Goal: Task Accomplishment & Management: Use online tool/utility

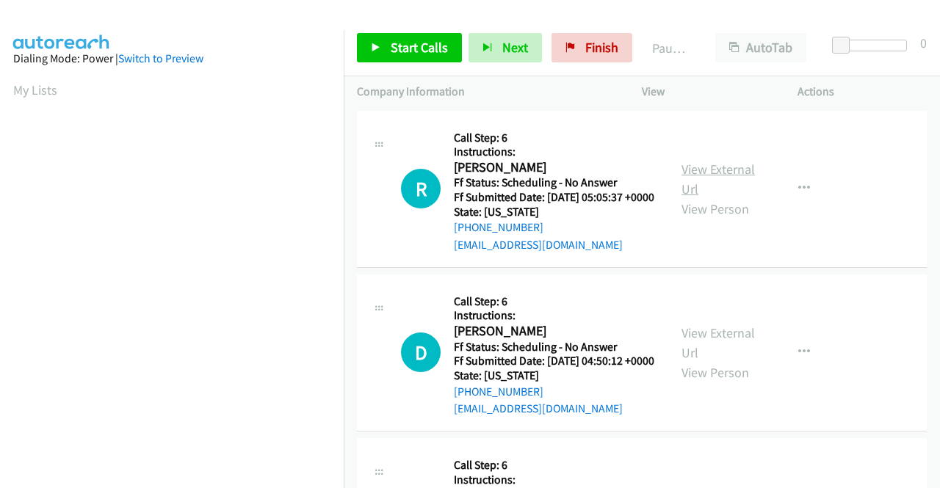
click at [724, 173] on link "View External Url" at bounding box center [717, 179] width 73 height 37
click at [718, 353] on link "View External Url" at bounding box center [717, 342] width 73 height 37
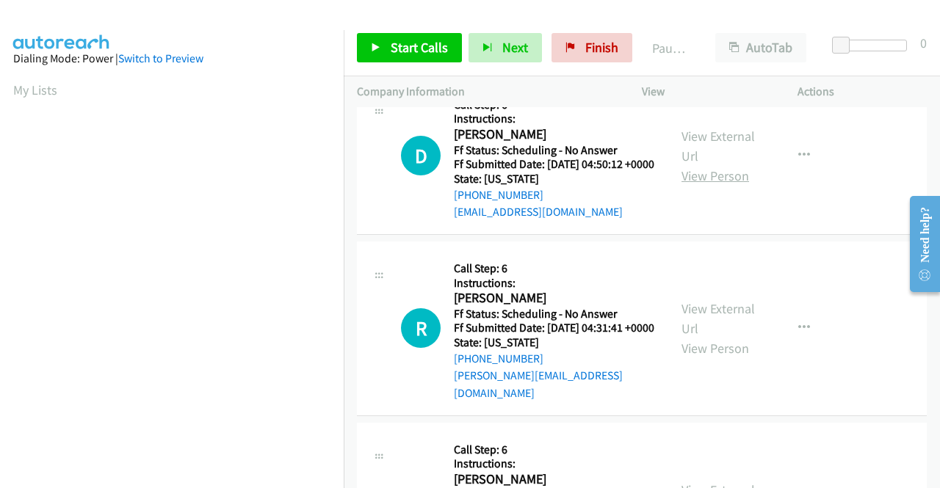
scroll to position [220, 0]
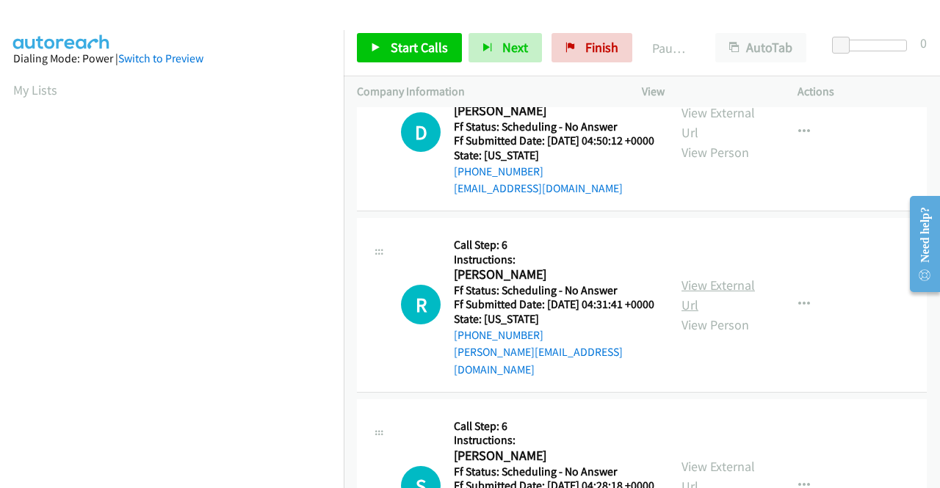
click at [734, 312] on link "View External Url" at bounding box center [717, 295] width 73 height 37
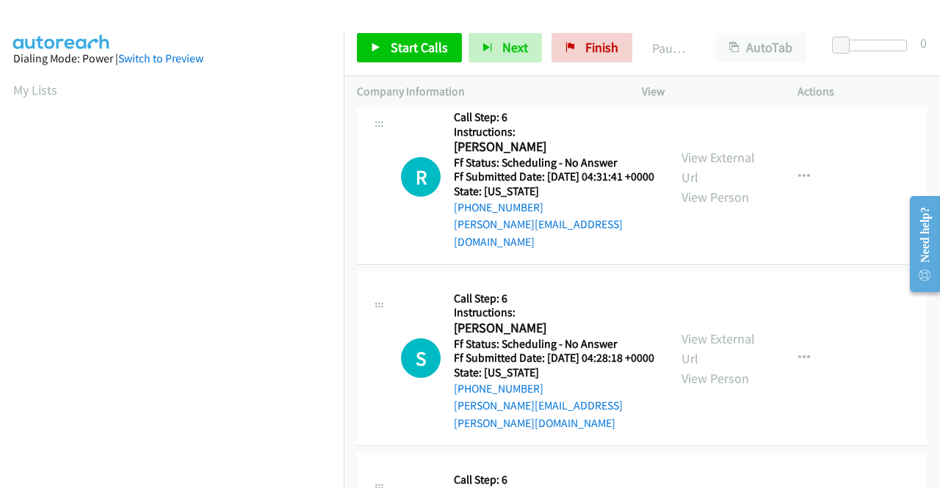
scroll to position [367, 0]
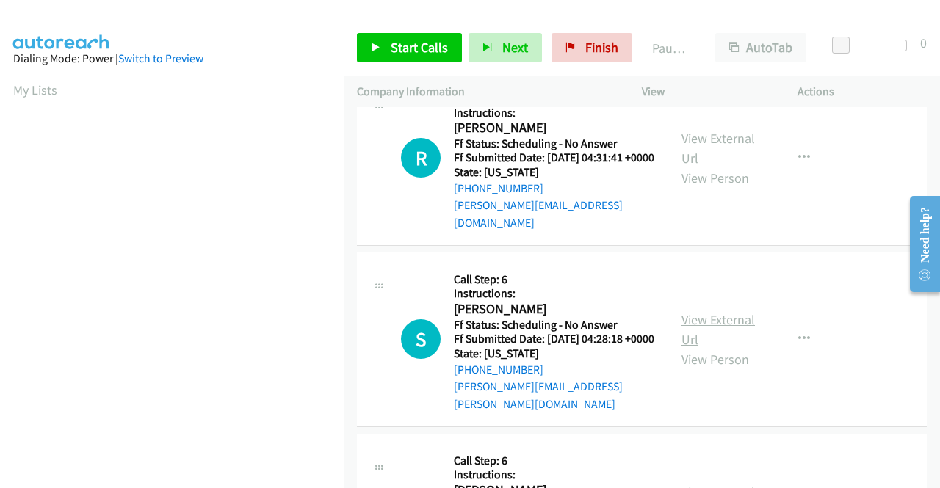
click at [725, 344] on link "View External Url" at bounding box center [717, 329] width 73 height 37
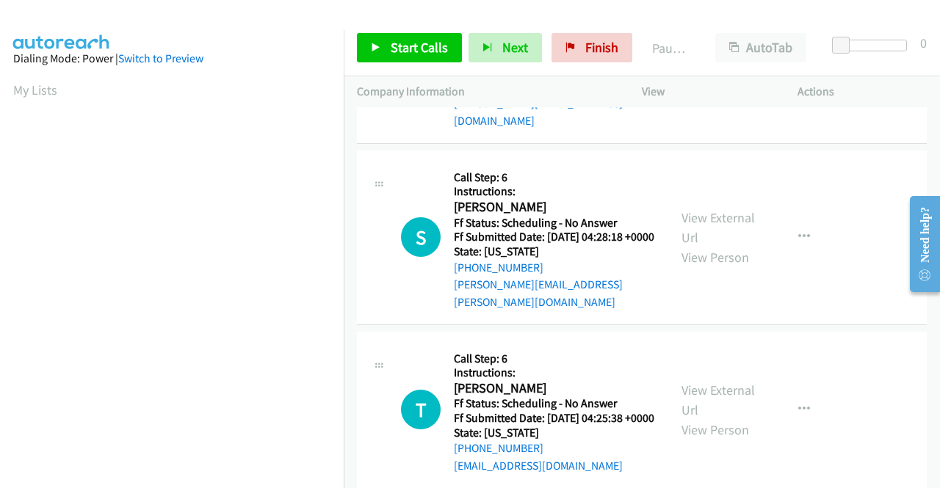
scroll to position [514, 0]
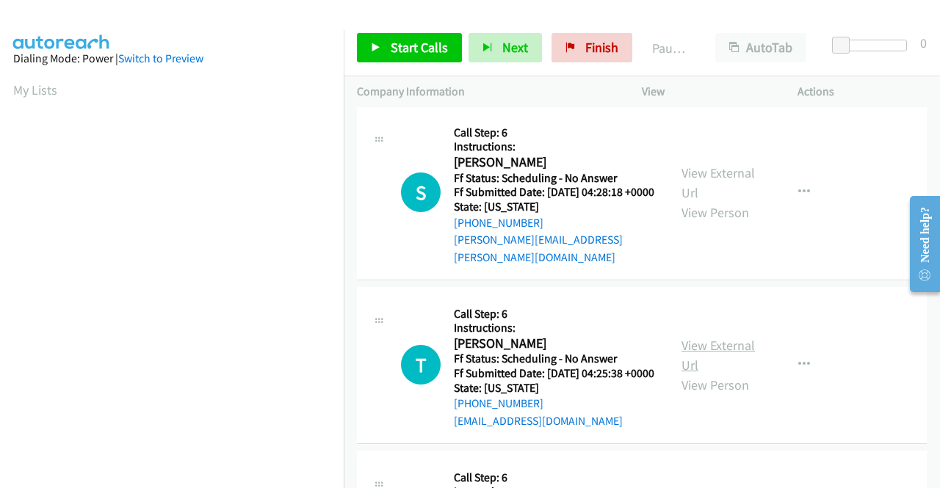
click at [722, 374] on link "View External Url" at bounding box center [717, 355] width 73 height 37
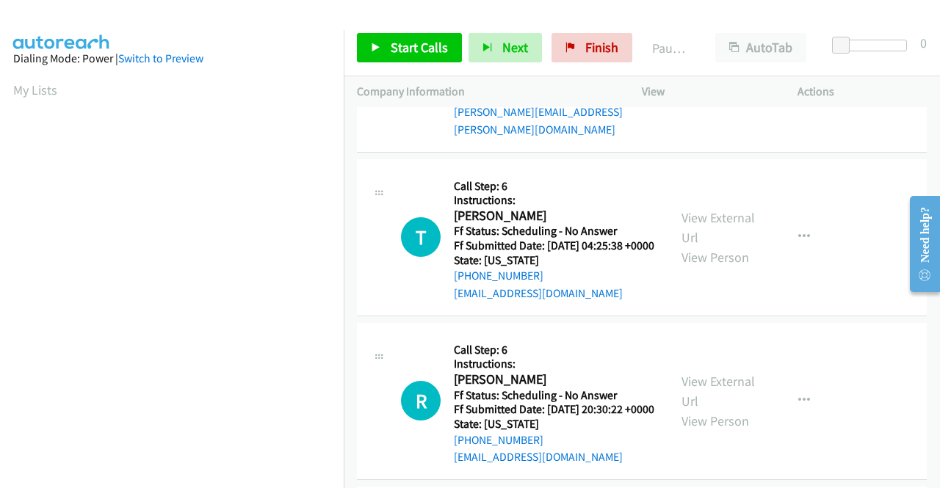
scroll to position [661, 0]
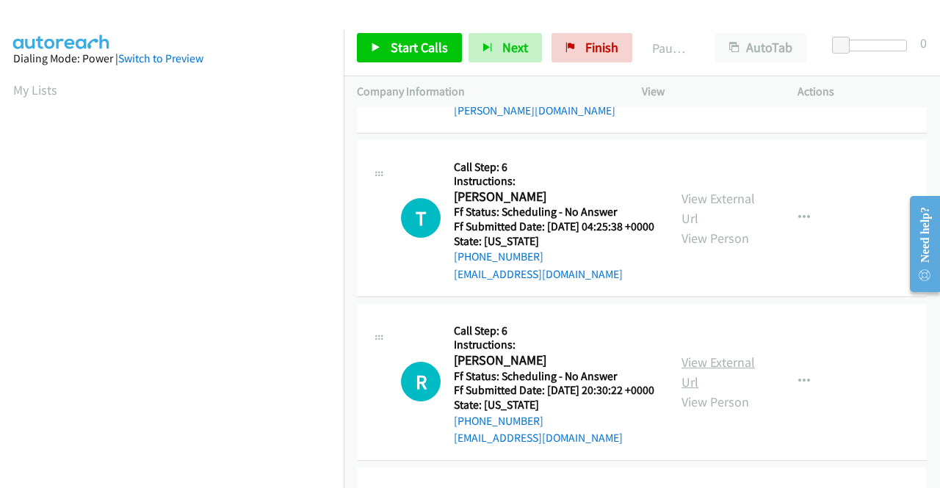
click at [710, 391] on link "View External Url" at bounding box center [717, 372] width 73 height 37
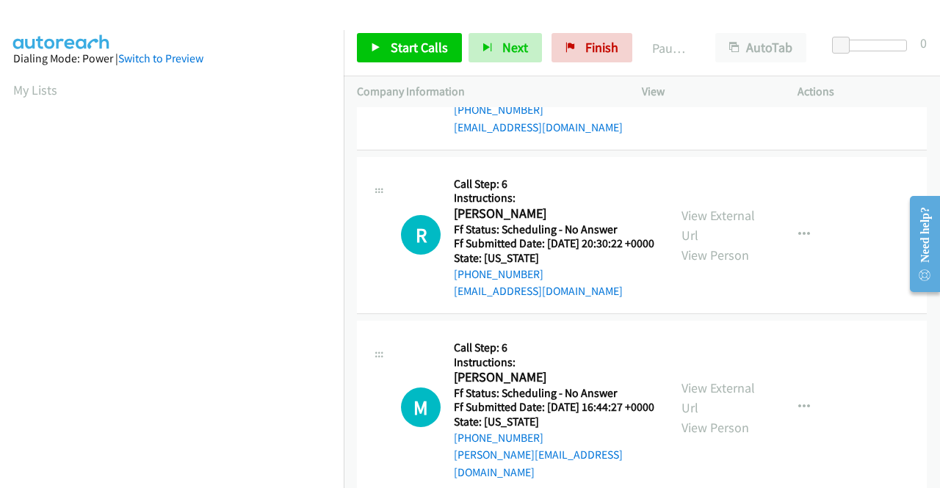
scroll to position [881, 0]
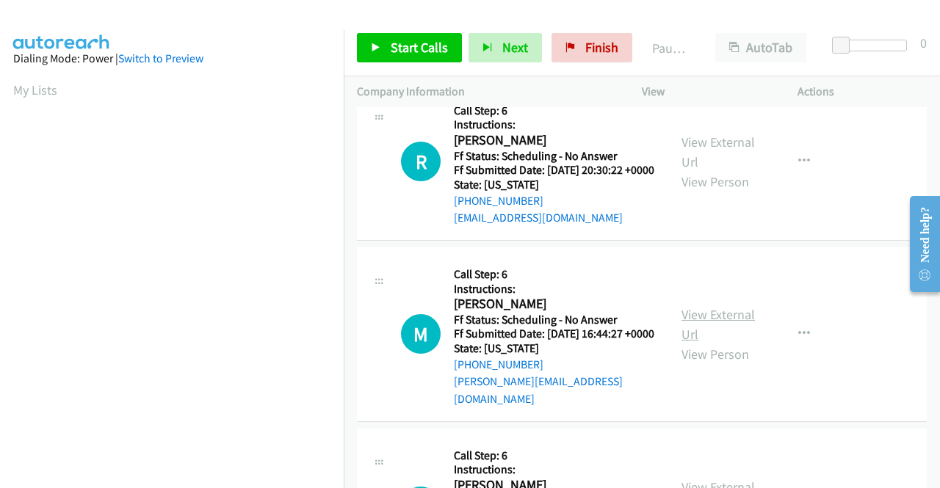
click at [736, 343] on link "View External Url" at bounding box center [717, 324] width 73 height 37
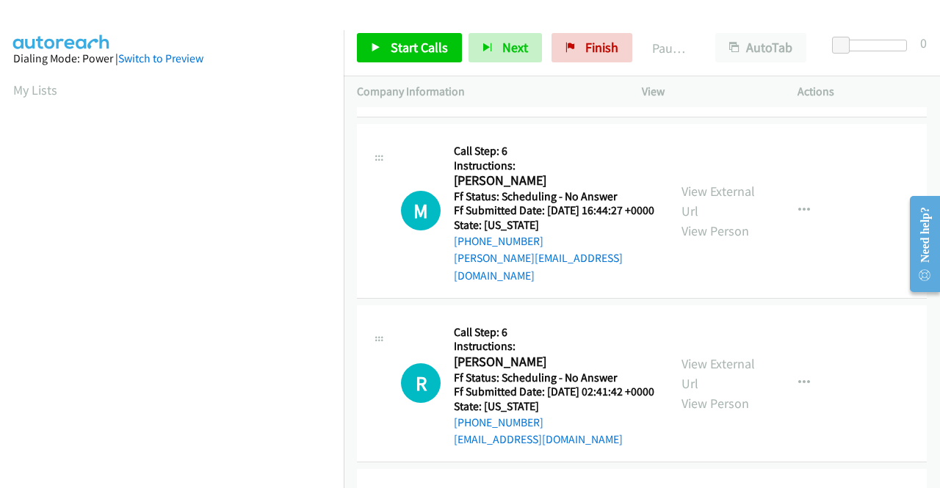
scroll to position [1028, 0]
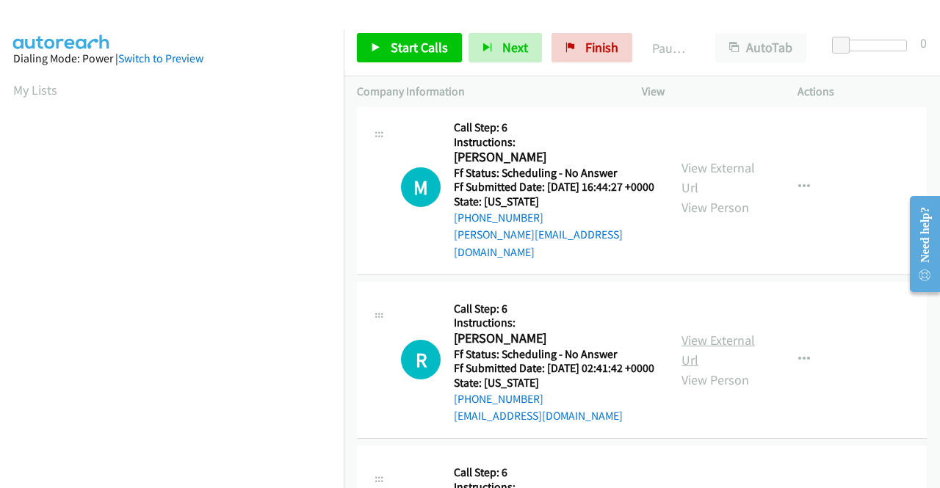
click at [705, 369] on link "View External Url" at bounding box center [717, 350] width 73 height 37
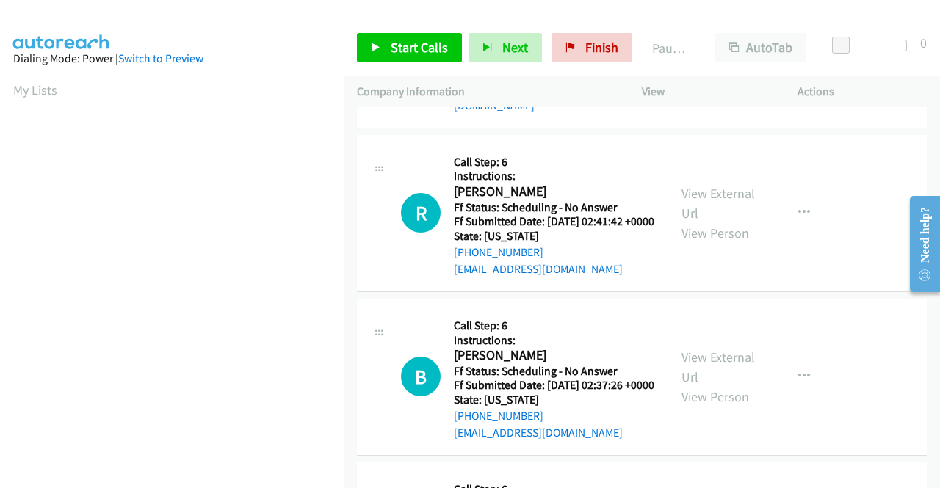
scroll to position [1248, 0]
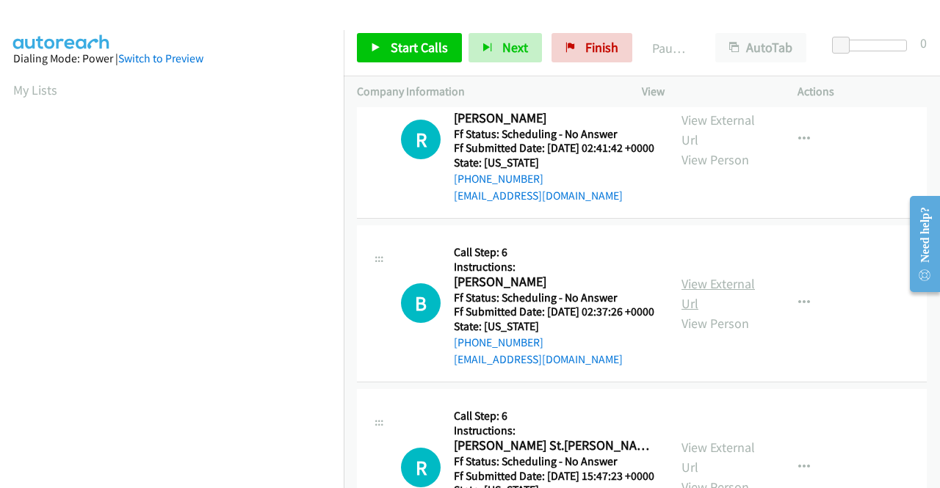
click at [714, 312] on link "View External Url" at bounding box center [717, 293] width 73 height 37
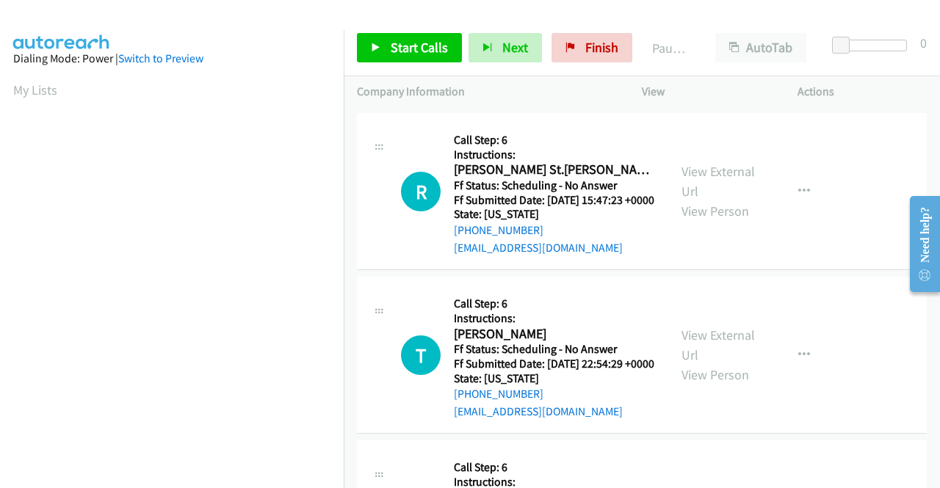
scroll to position [1542, 0]
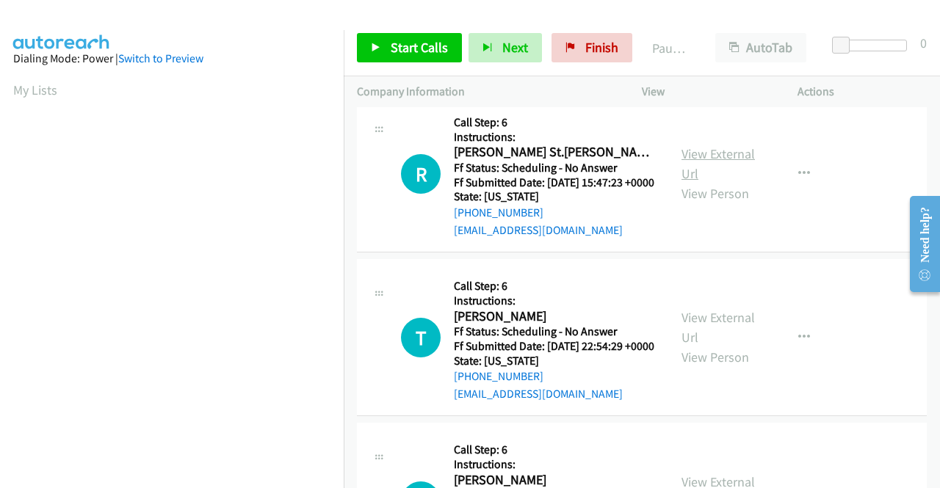
click at [724, 182] on link "View External Url" at bounding box center [717, 163] width 73 height 37
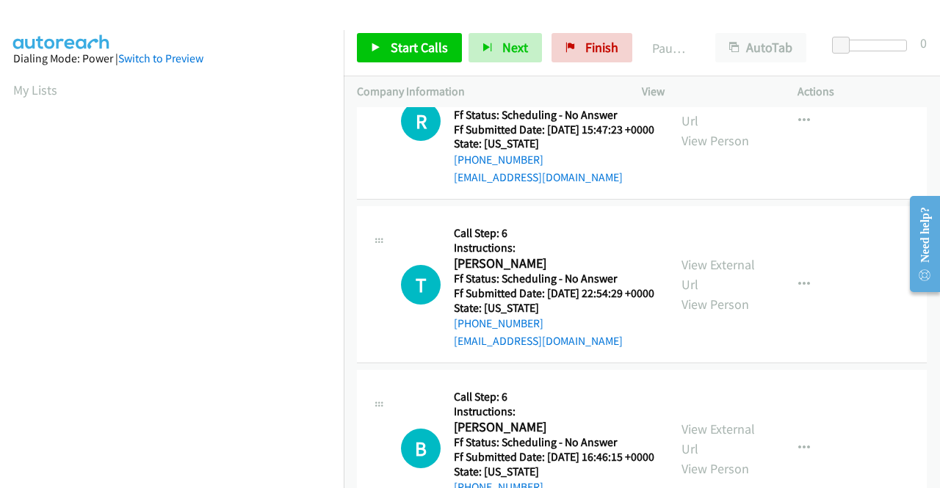
scroll to position [1615, 0]
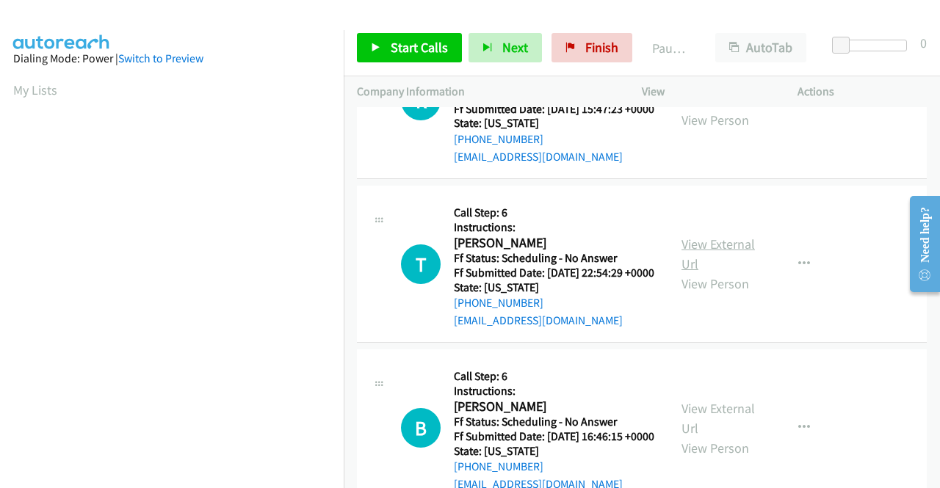
click at [731, 272] on link "View External Url" at bounding box center [717, 254] width 73 height 37
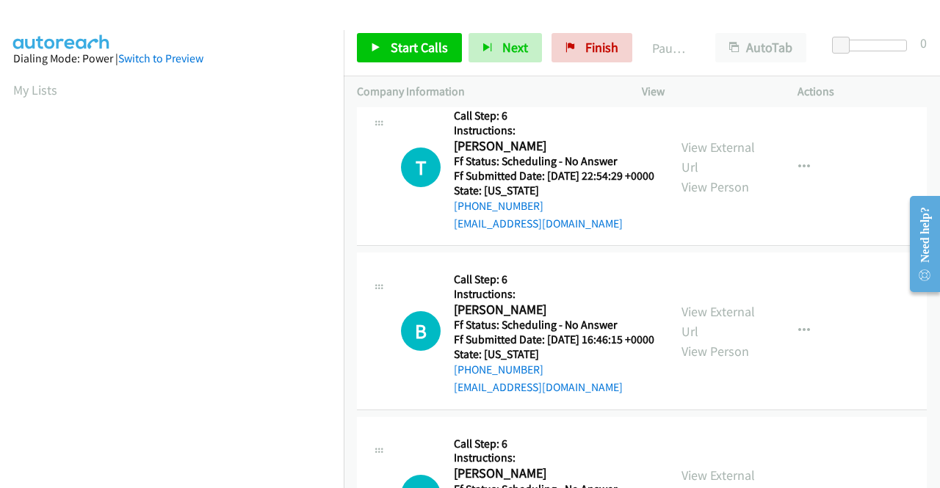
scroll to position [1762, 0]
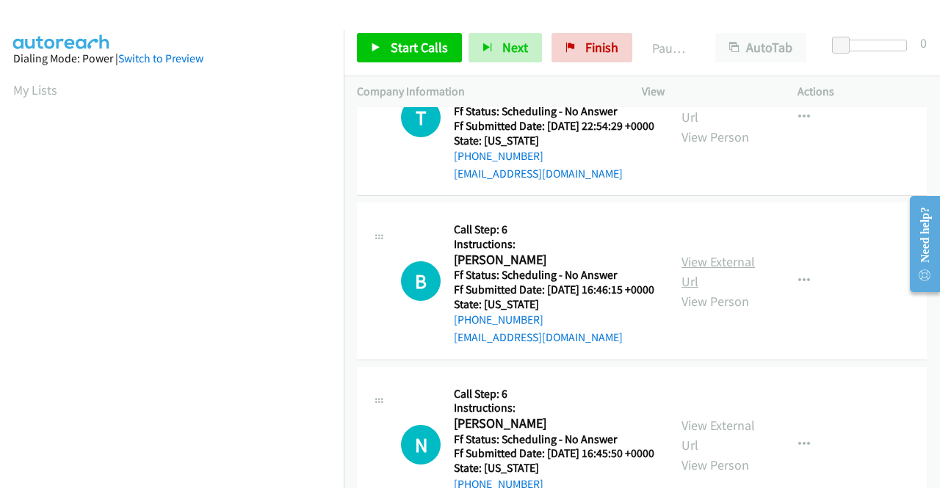
click at [733, 290] on link "View External Url" at bounding box center [717, 271] width 73 height 37
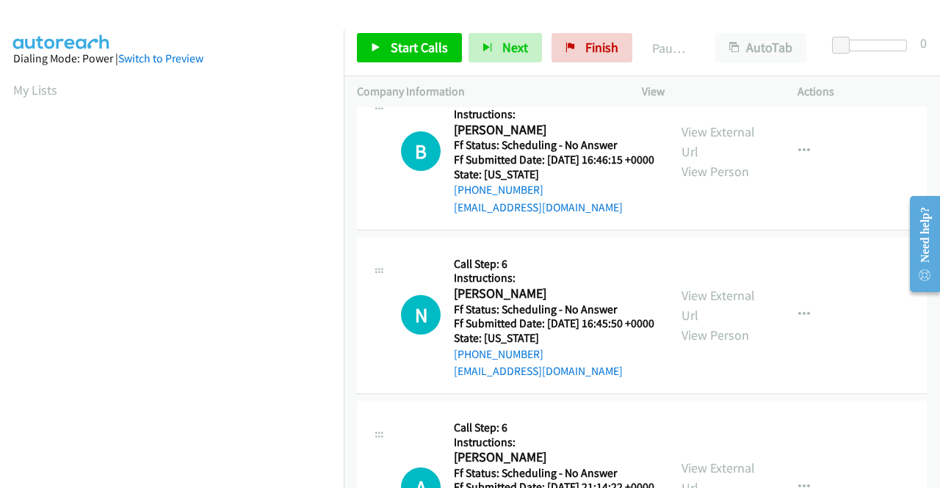
scroll to position [1909, 0]
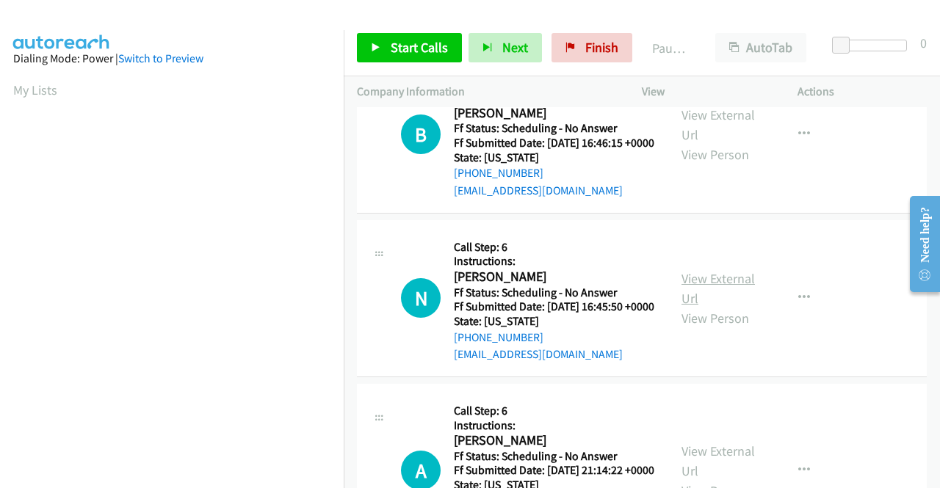
click at [723, 307] on link "View External Url" at bounding box center [717, 288] width 73 height 37
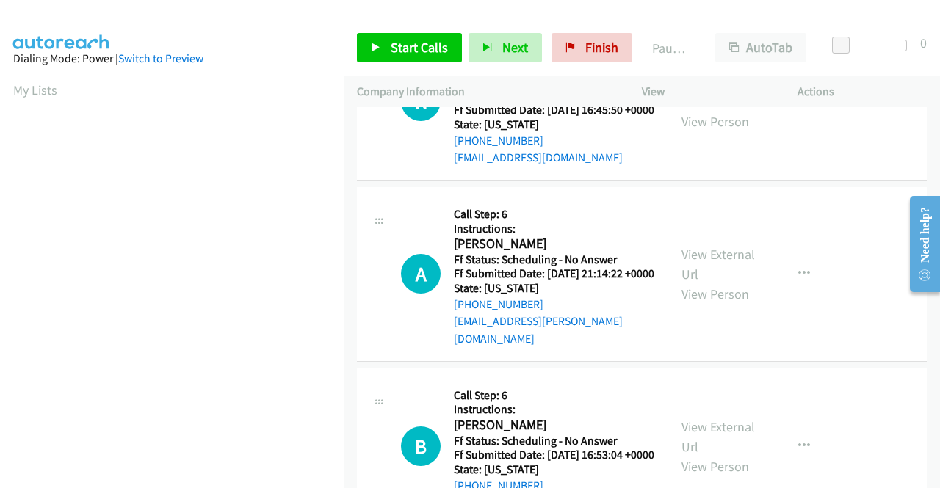
scroll to position [2129, 0]
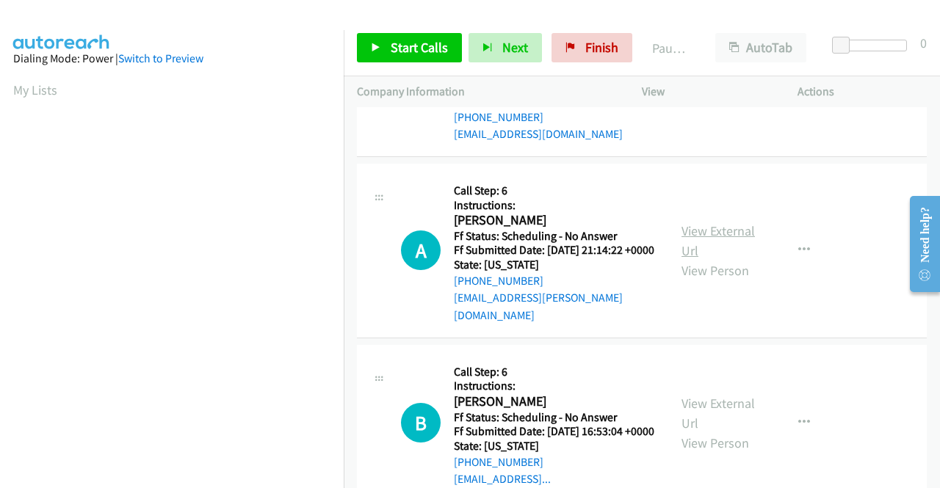
click at [709, 259] on link "View External Url" at bounding box center [717, 240] width 73 height 37
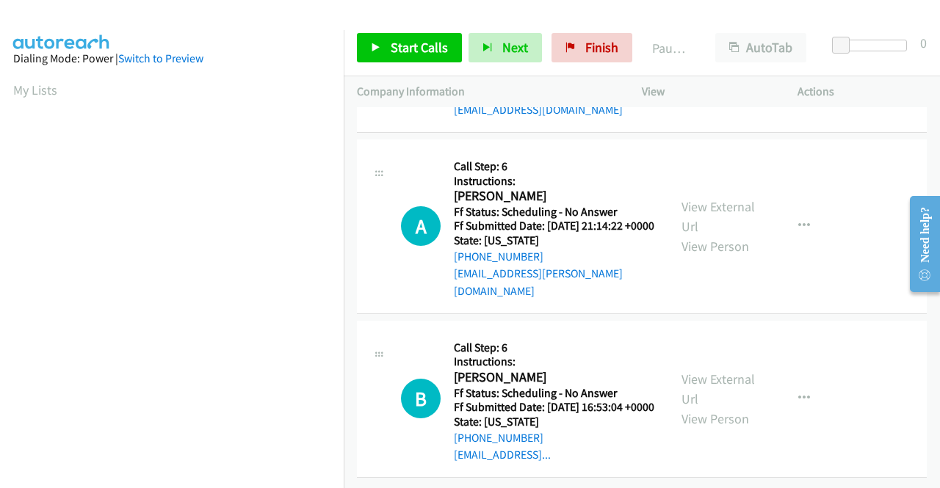
scroll to position [2276, 0]
click at [730, 391] on link "View External Url" at bounding box center [717, 389] width 73 height 37
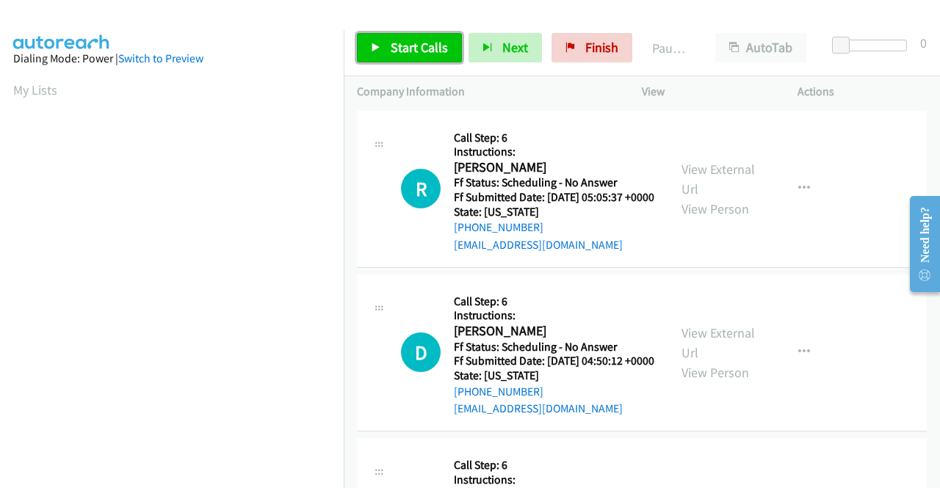
click at [427, 47] on span "Start Calls" at bounding box center [419, 47] width 57 height 17
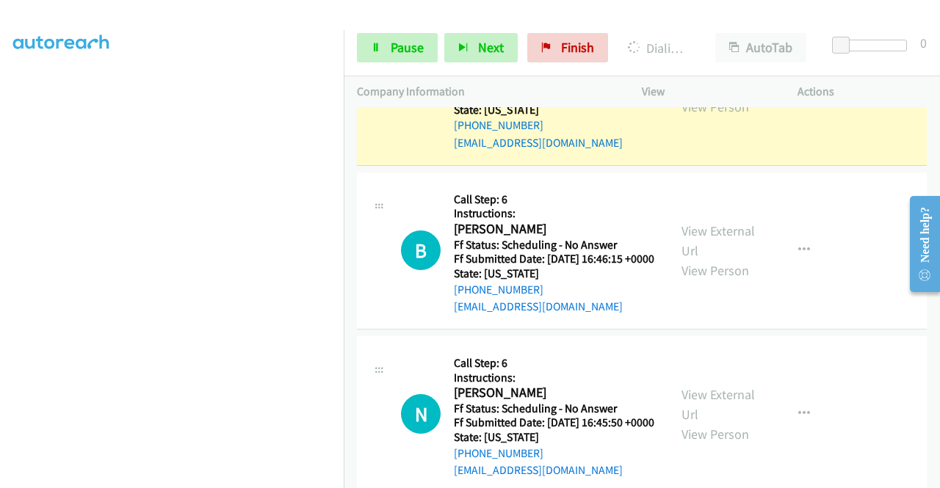
scroll to position [2129, 0]
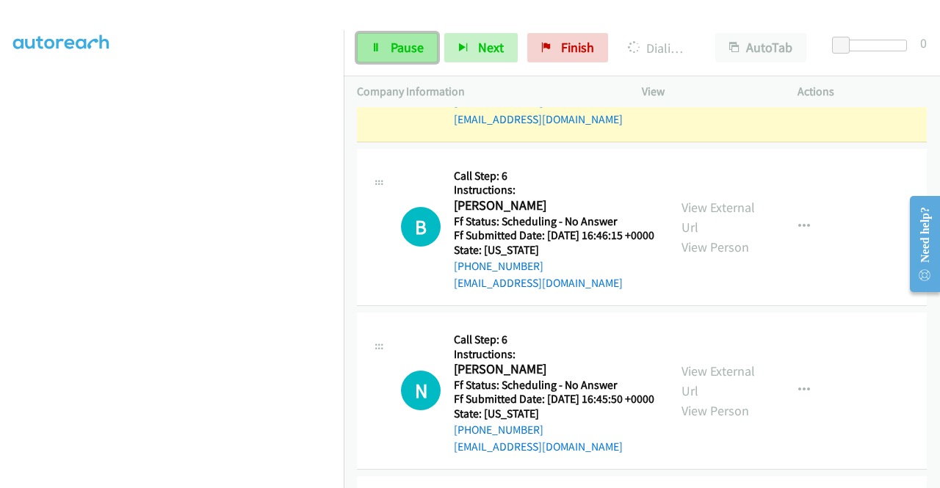
click at [380, 41] on link "Pause" at bounding box center [397, 47] width 81 height 29
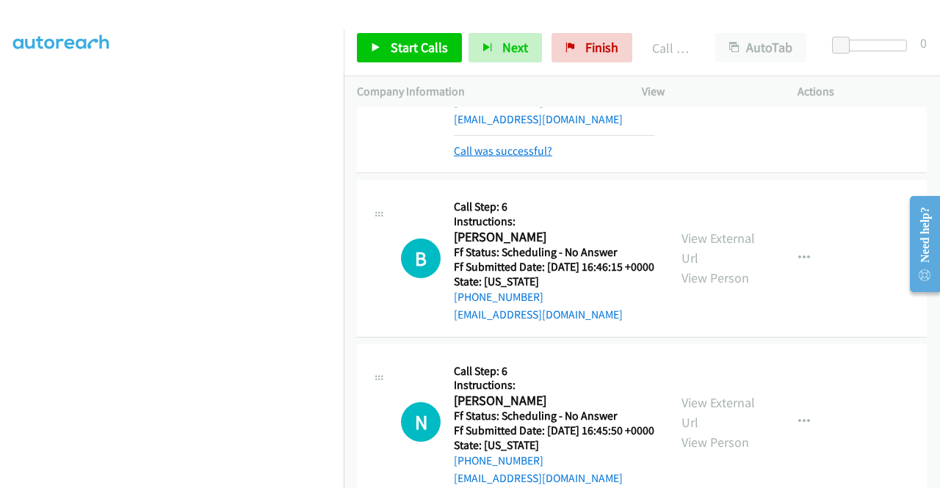
click at [508, 158] on link "Call was successful?" at bounding box center [503, 151] width 98 height 14
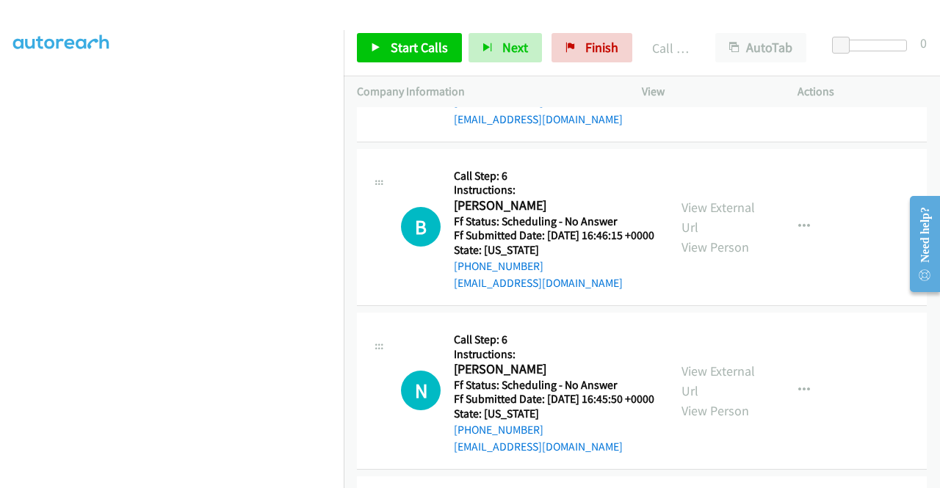
click at [793, 78] on button "button" at bounding box center [804, 62] width 40 height 29
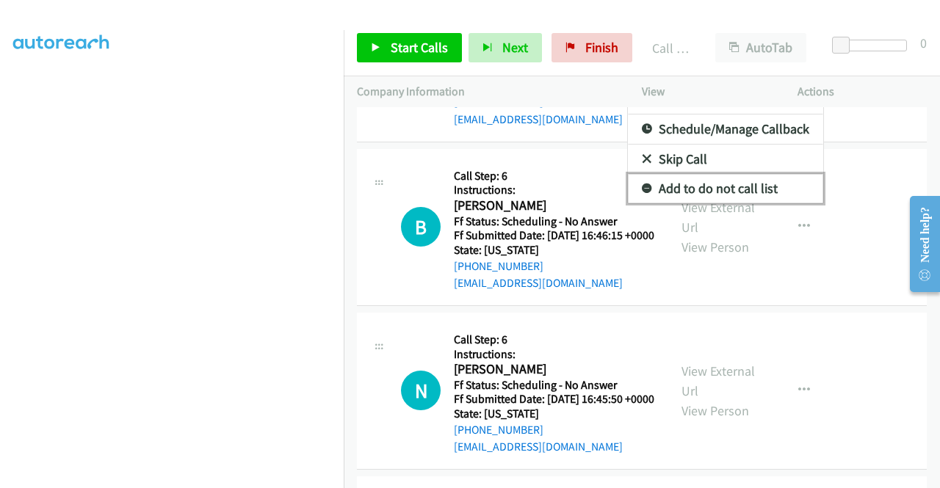
click at [731, 203] on link "Add to do not call list" at bounding box center [725, 188] width 195 height 29
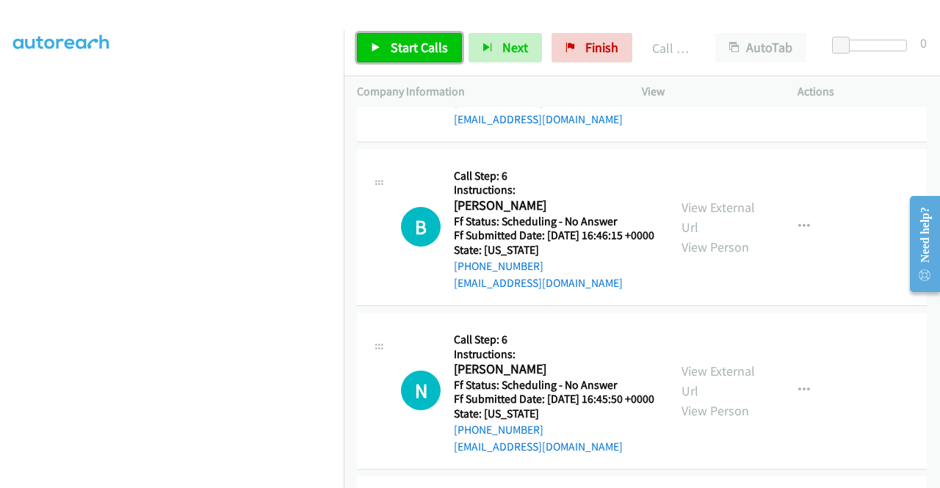
click at [427, 51] on span "Start Calls" at bounding box center [419, 47] width 57 height 17
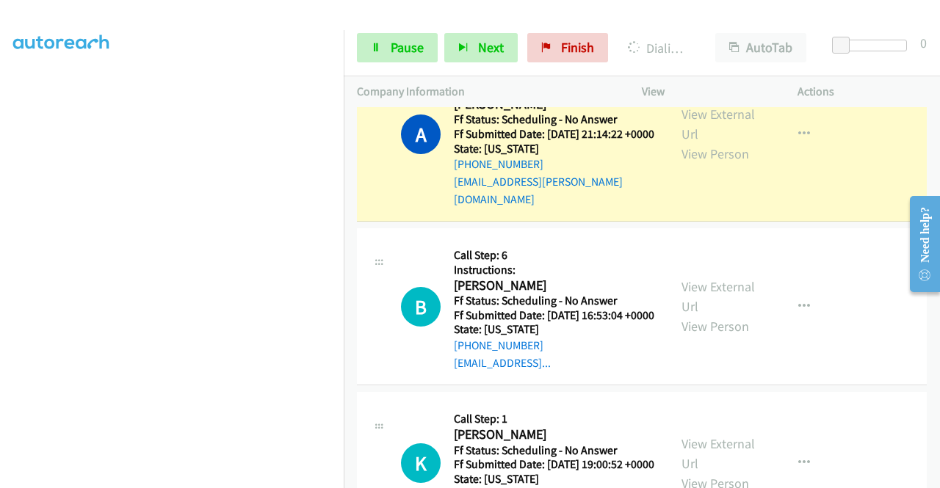
scroll to position [2674, 0]
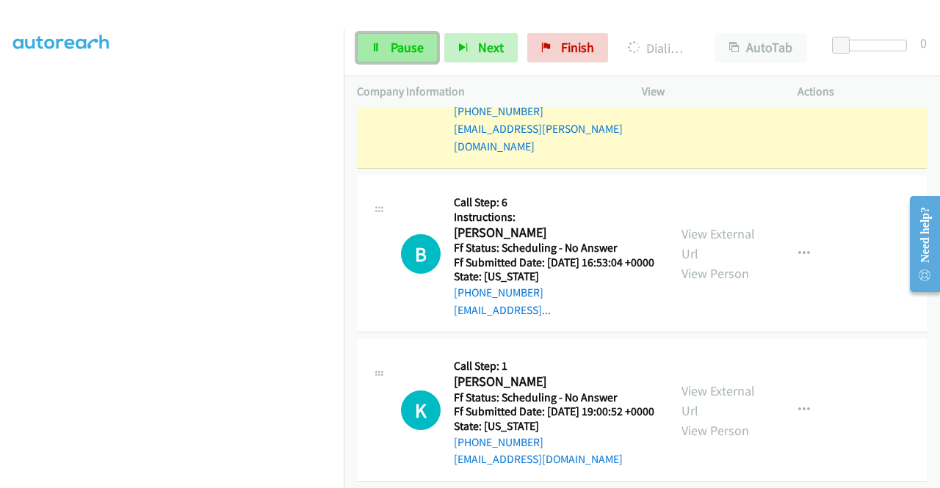
click at [391, 50] on span "Pause" at bounding box center [407, 47] width 33 height 17
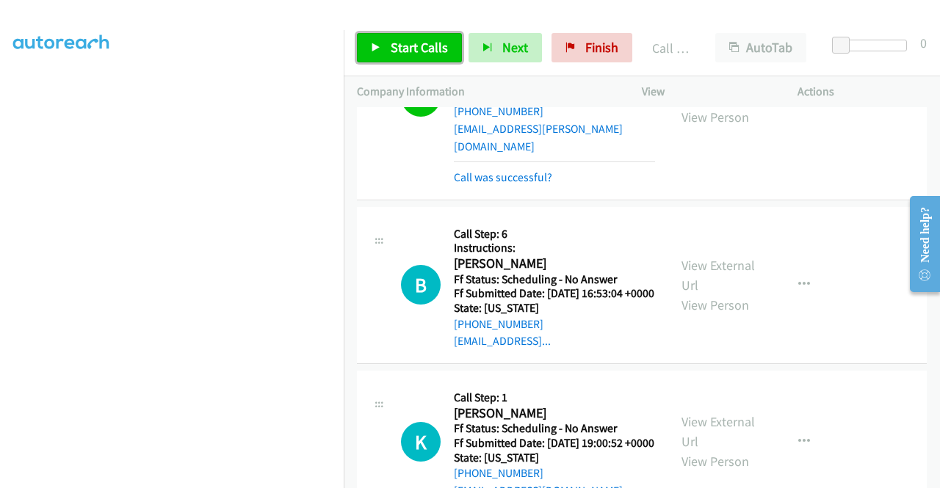
click at [415, 49] on span "Start Calls" at bounding box center [419, 47] width 57 height 17
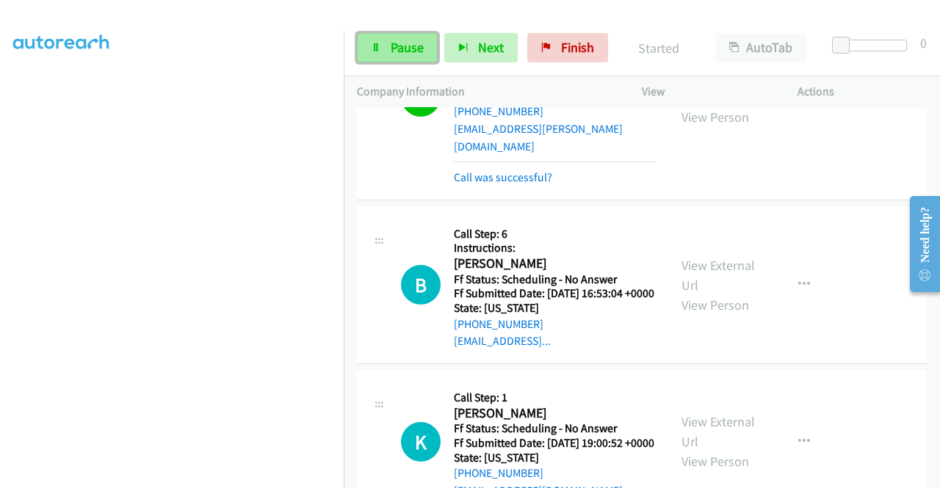
click at [421, 47] on span "Pause" at bounding box center [407, 47] width 33 height 17
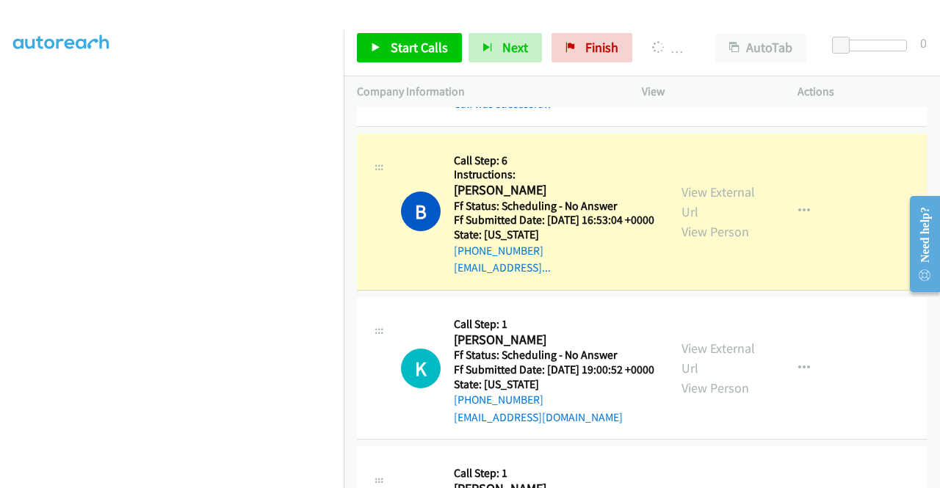
scroll to position [335, 0]
click at [704, 32] on link "View External Url" at bounding box center [717, 14] width 73 height 37
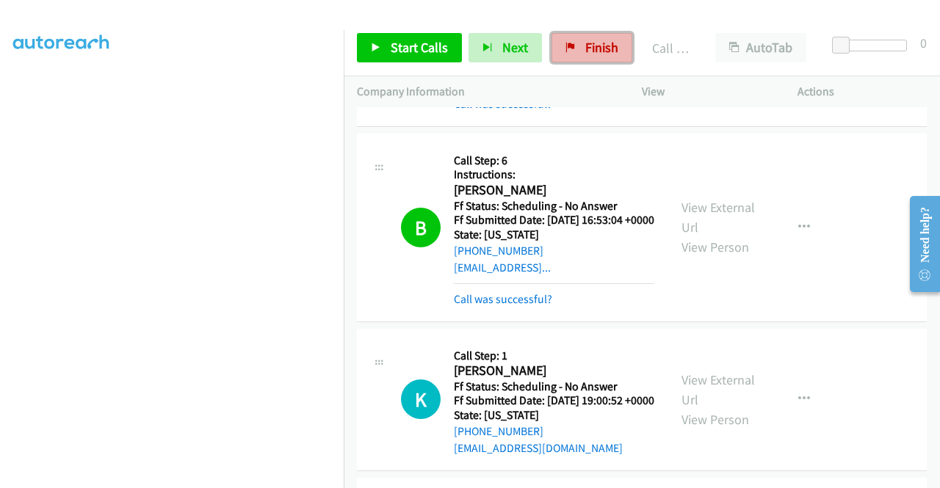
click at [602, 46] on span "Finish" at bounding box center [601, 47] width 33 height 17
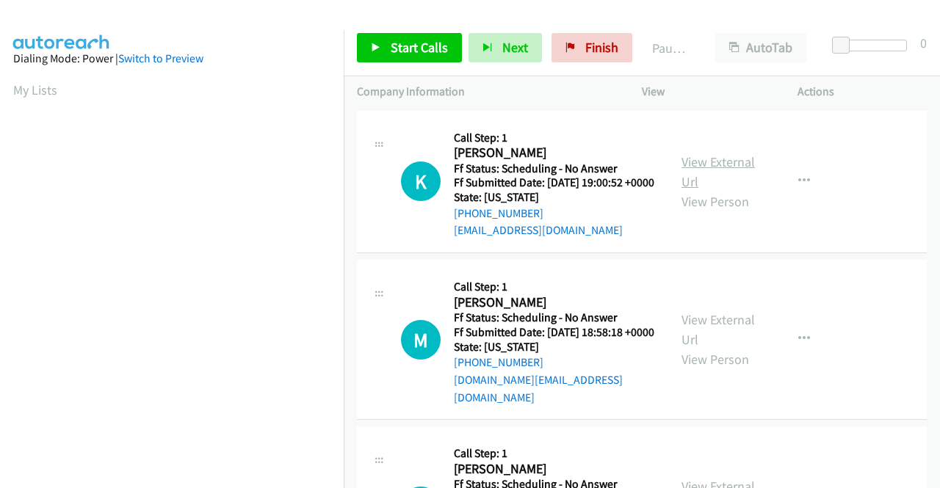
click at [737, 168] on link "View External Url" at bounding box center [717, 171] width 73 height 37
click at [740, 332] on link "View External Url" at bounding box center [717, 329] width 73 height 37
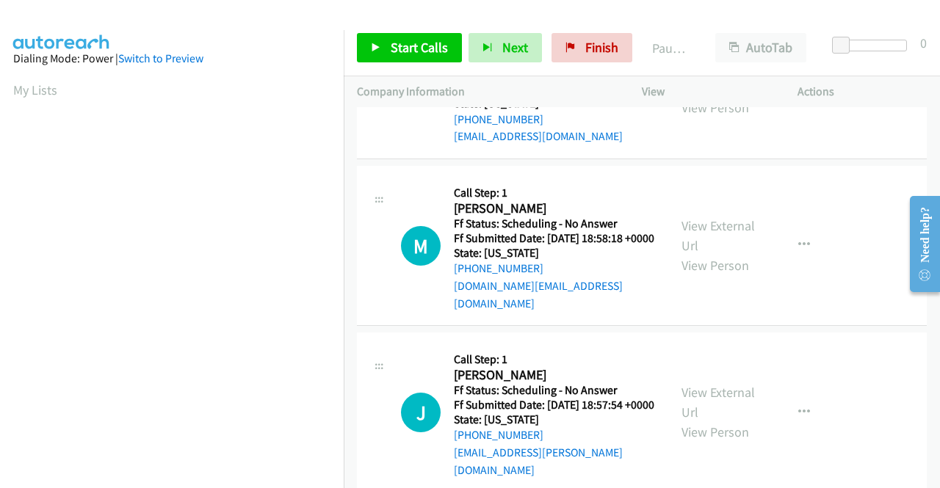
scroll to position [147, 0]
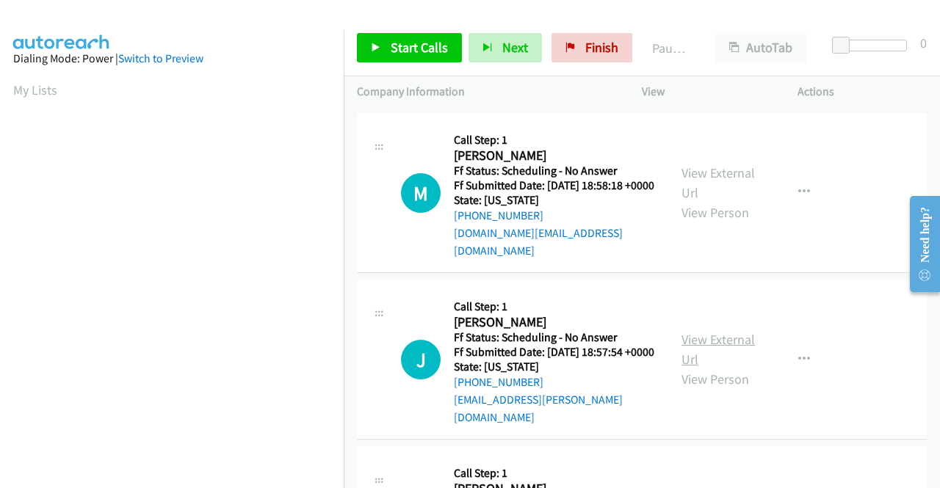
click at [700, 344] on link "View External Url" at bounding box center [717, 349] width 73 height 37
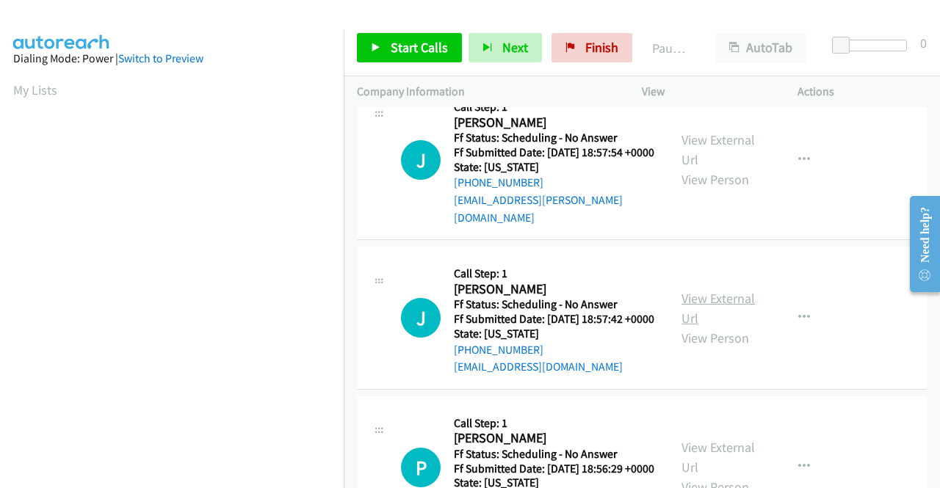
scroll to position [367, 0]
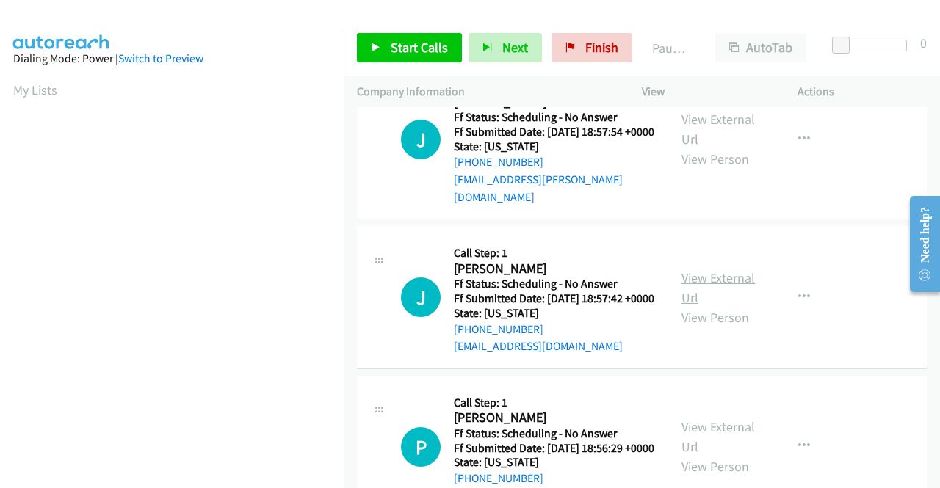
click at [728, 291] on link "View External Url" at bounding box center [717, 287] width 73 height 37
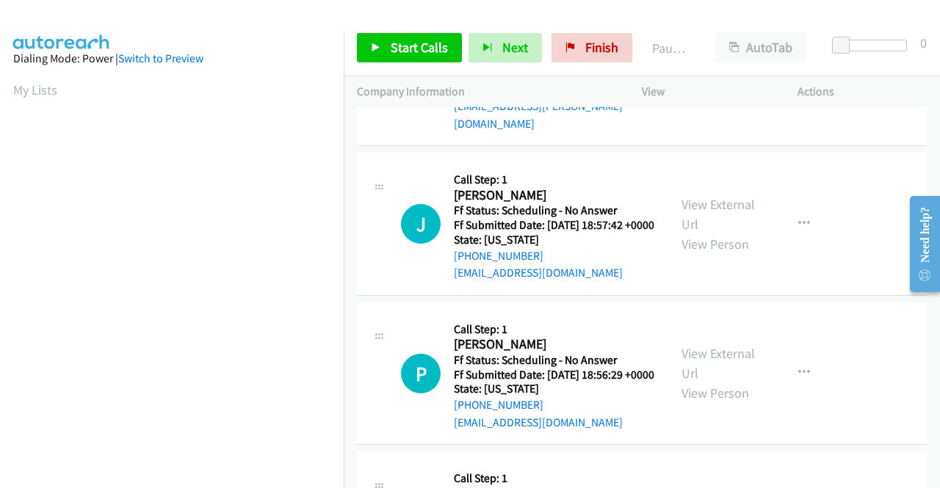
scroll to position [514, 0]
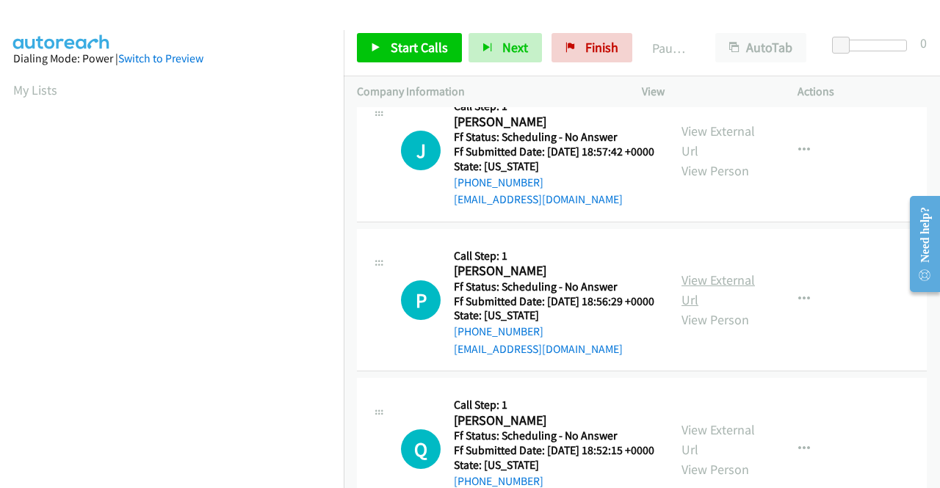
click at [722, 308] on link "View External Url" at bounding box center [717, 290] width 73 height 37
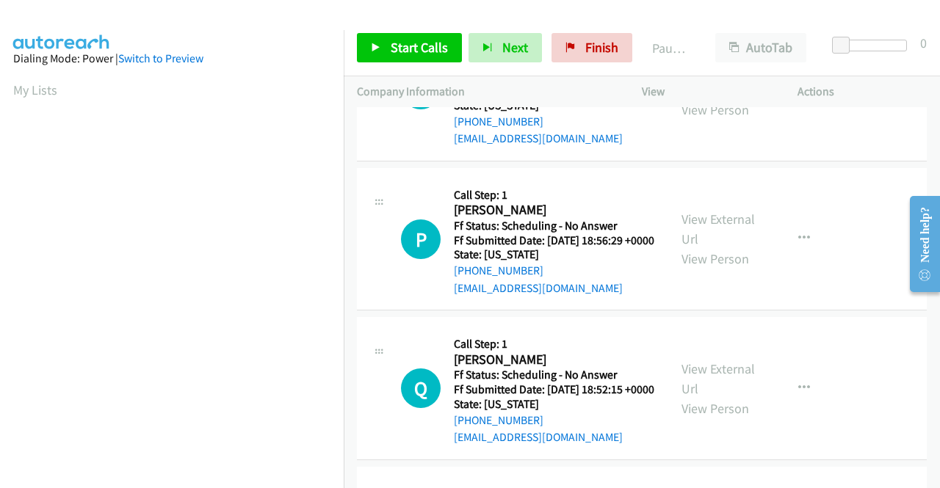
scroll to position [734, 0]
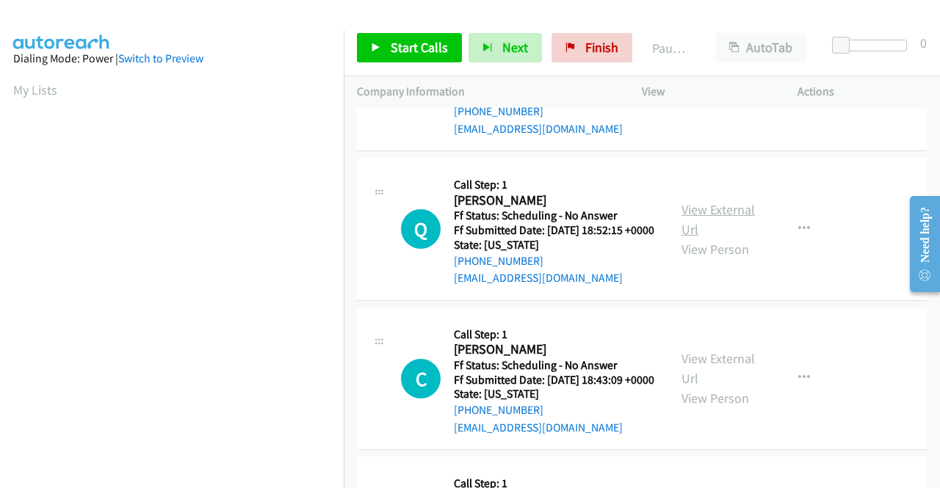
click at [700, 238] on link "View External Url" at bounding box center [717, 219] width 73 height 37
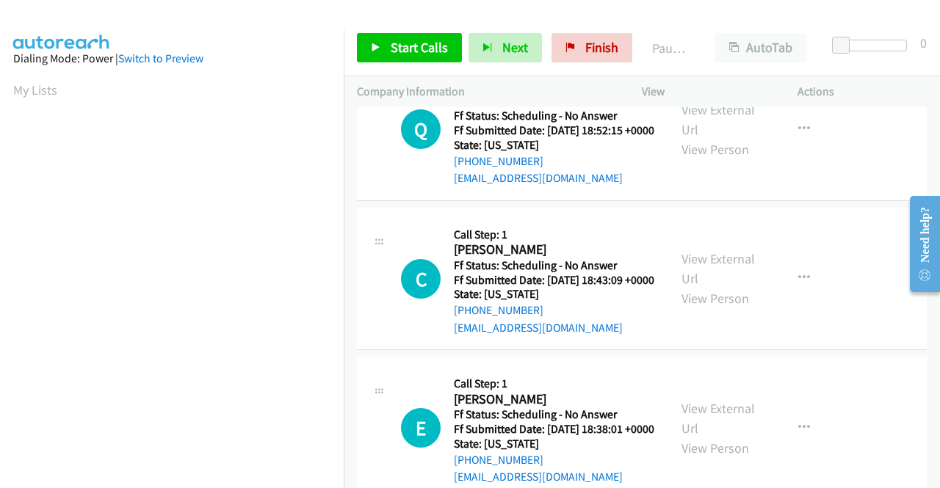
scroll to position [881, 0]
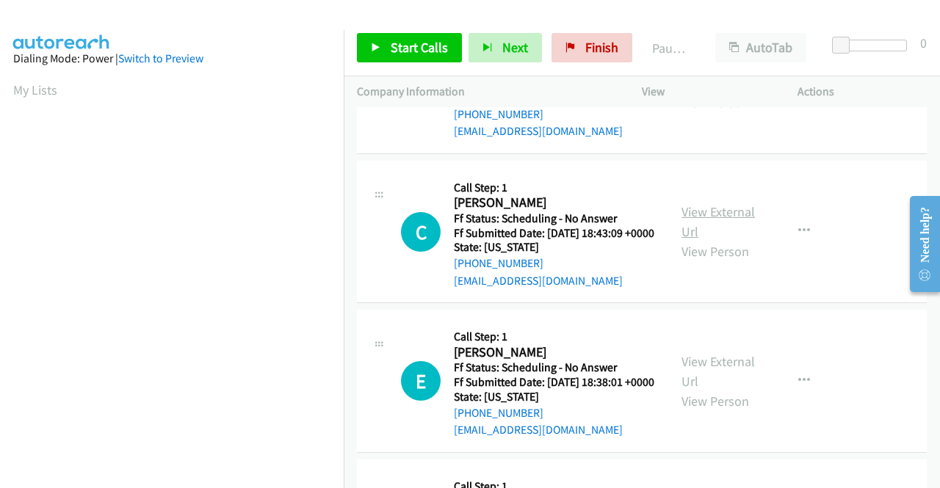
click at [691, 240] on link "View External Url" at bounding box center [717, 221] width 73 height 37
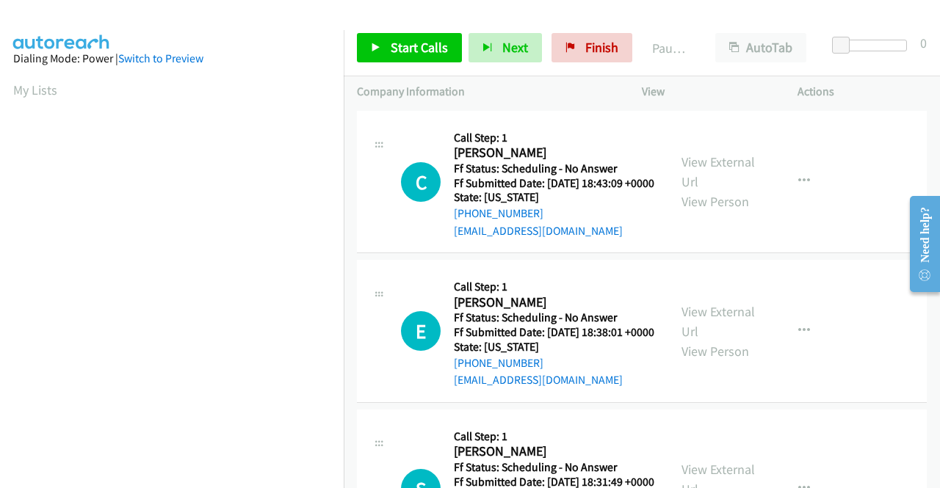
scroll to position [954, 0]
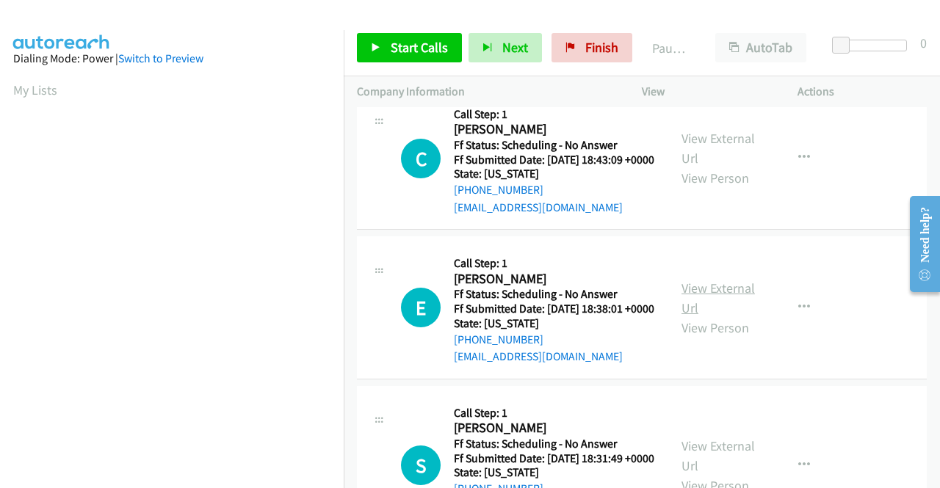
click at [703, 316] on link "View External Url" at bounding box center [717, 298] width 73 height 37
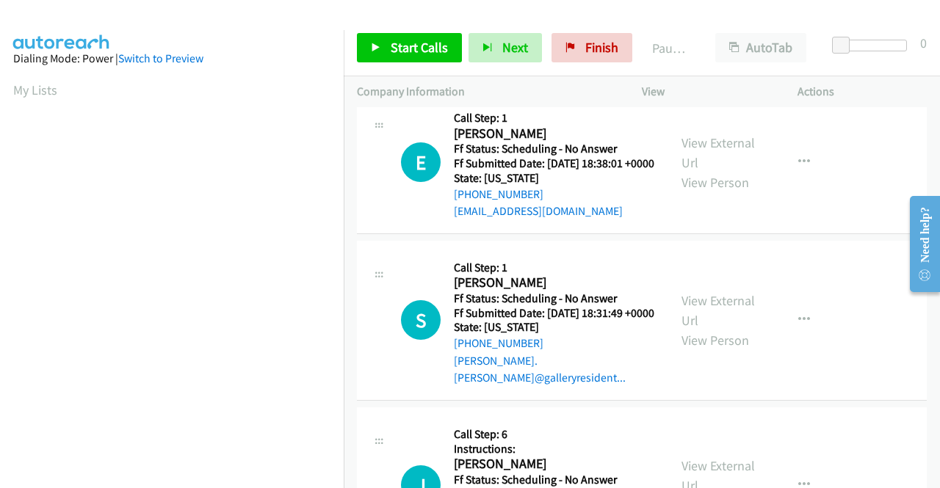
scroll to position [1101, 0]
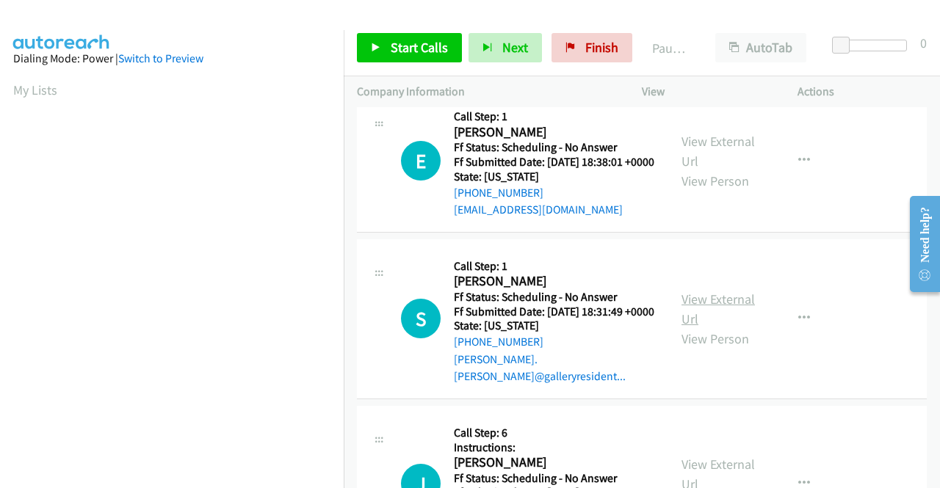
click at [694, 327] on link "View External Url" at bounding box center [717, 309] width 73 height 37
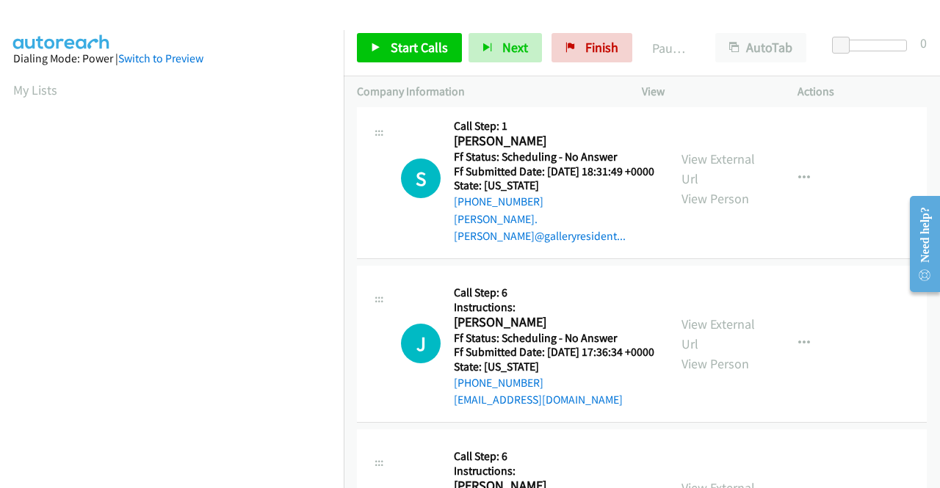
scroll to position [1248, 0]
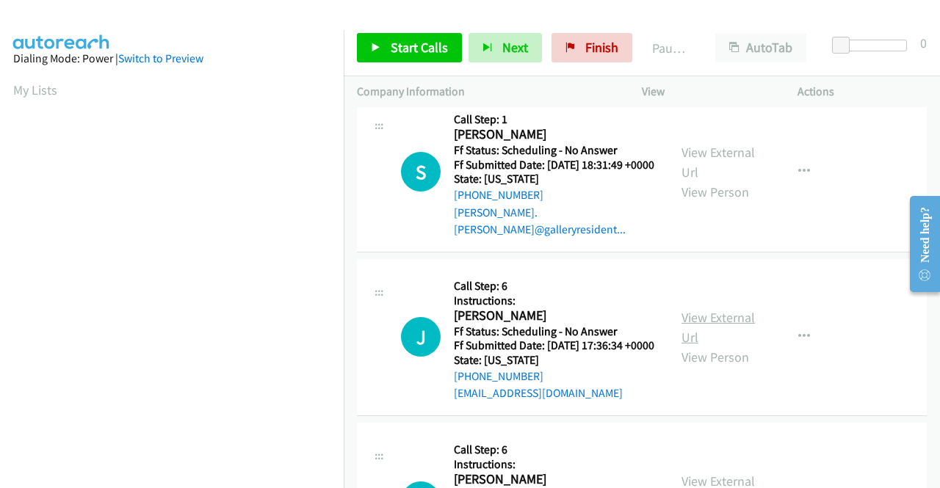
click at [704, 346] on link "View External Url" at bounding box center [717, 327] width 73 height 37
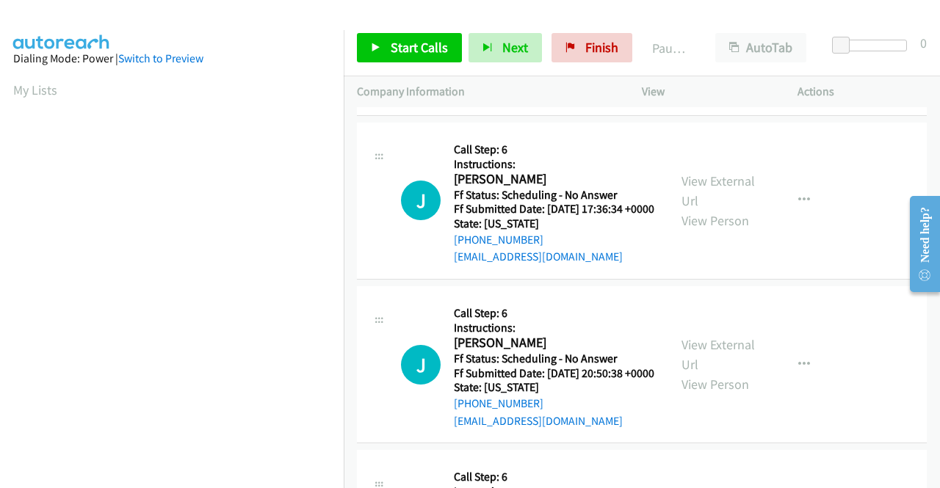
scroll to position [1395, 0]
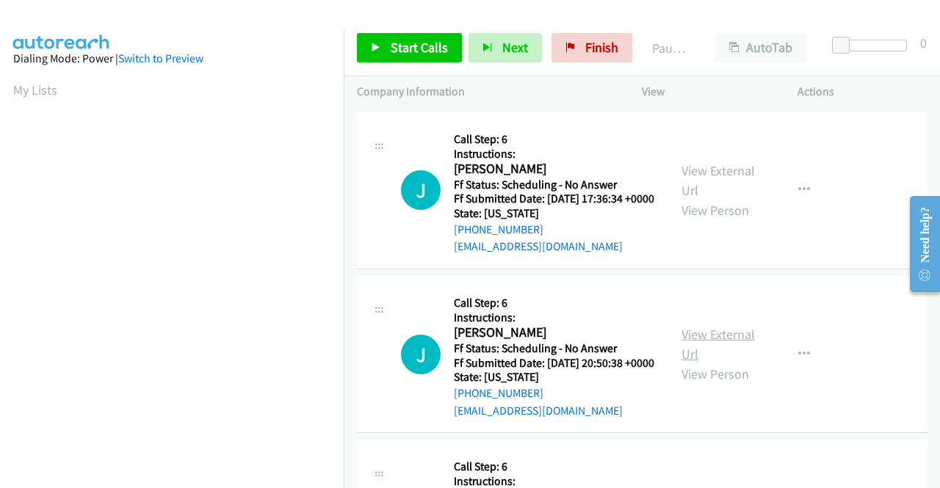
click at [704, 363] on link "View External Url" at bounding box center [717, 344] width 73 height 37
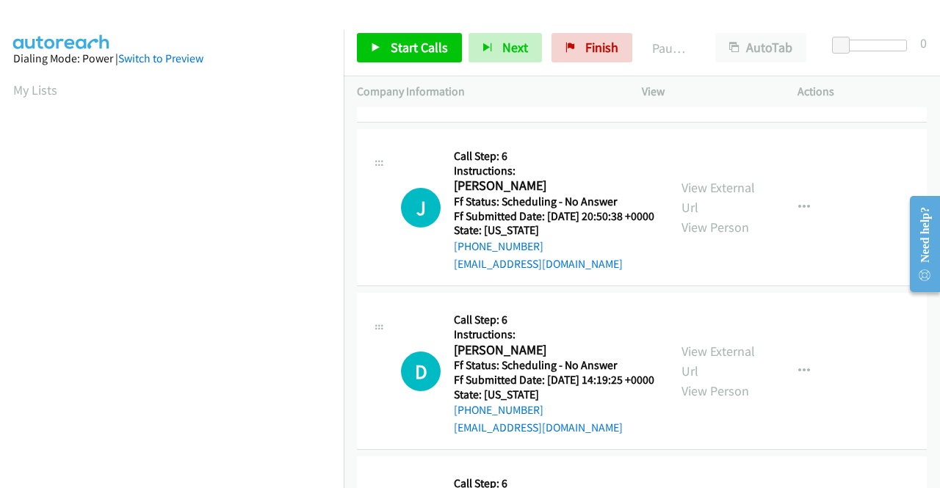
scroll to position [1615, 0]
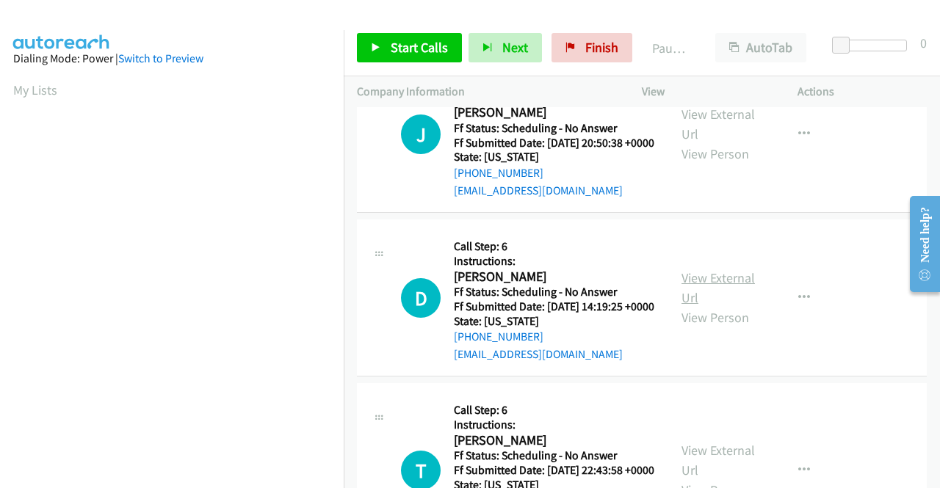
click at [699, 306] on link "View External Url" at bounding box center [717, 287] width 73 height 37
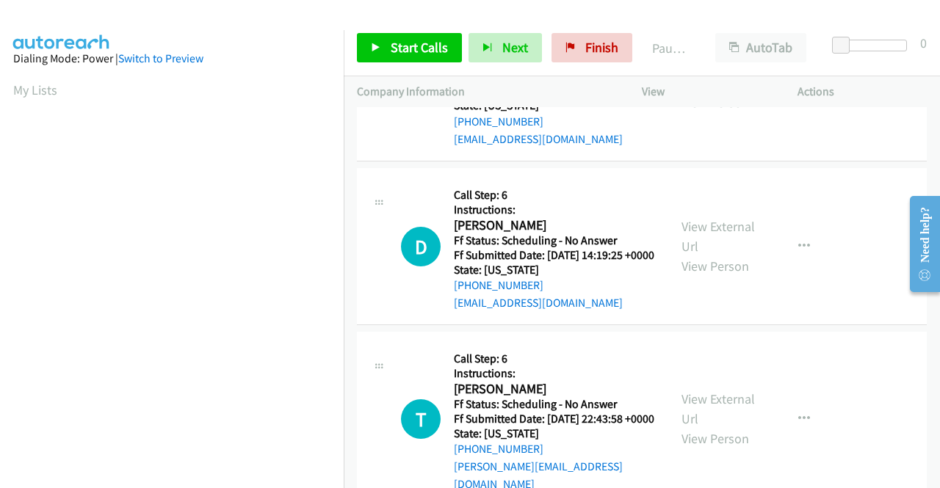
scroll to position [1835, 0]
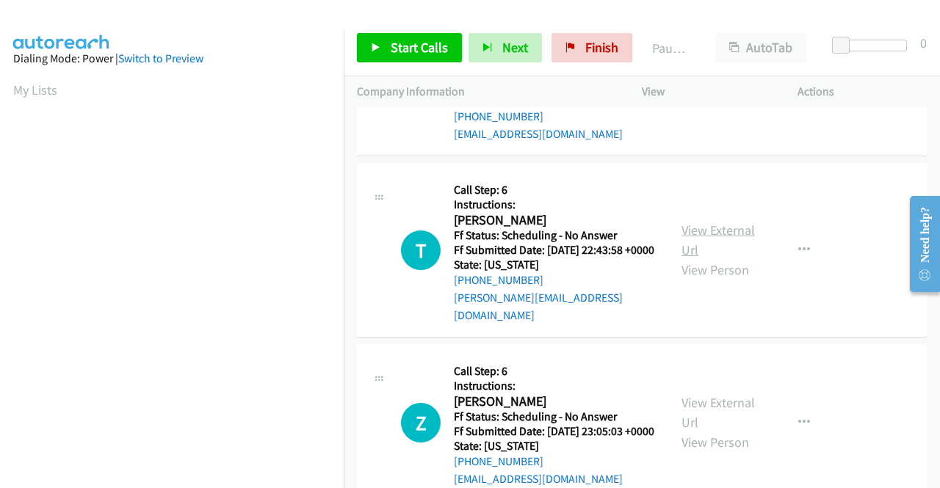
click at [697, 258] on link "View External Url" at bounding box center [717, 240] width 73 height 37
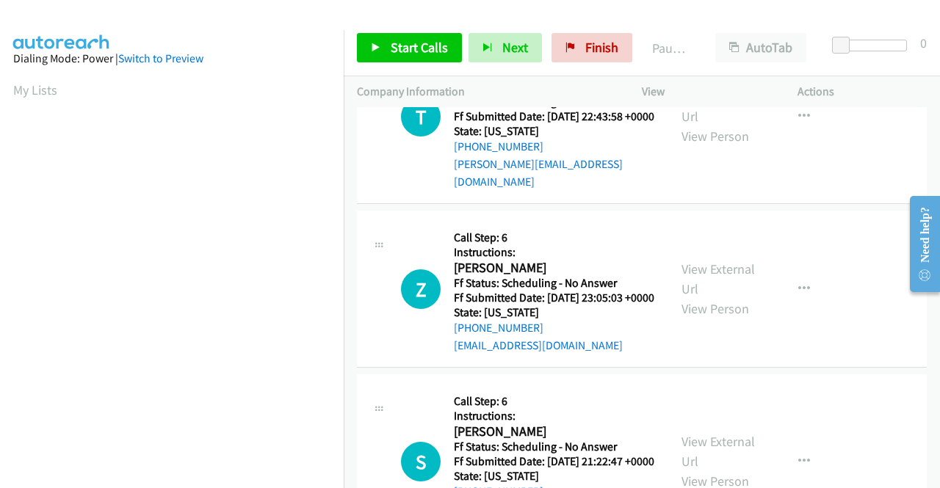
scroll to position [1982, 0]
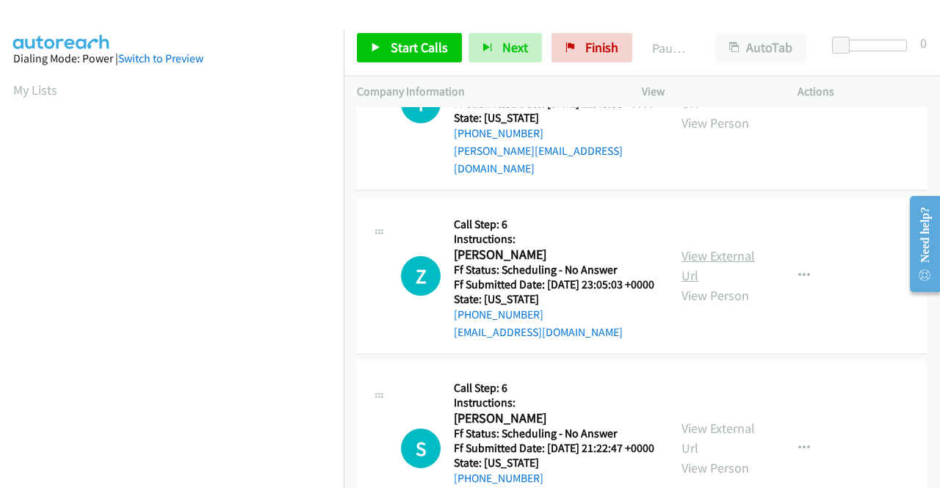
click at [714, 284] on link "View External Url" at bounding box center [717, 265] width 73 height 37
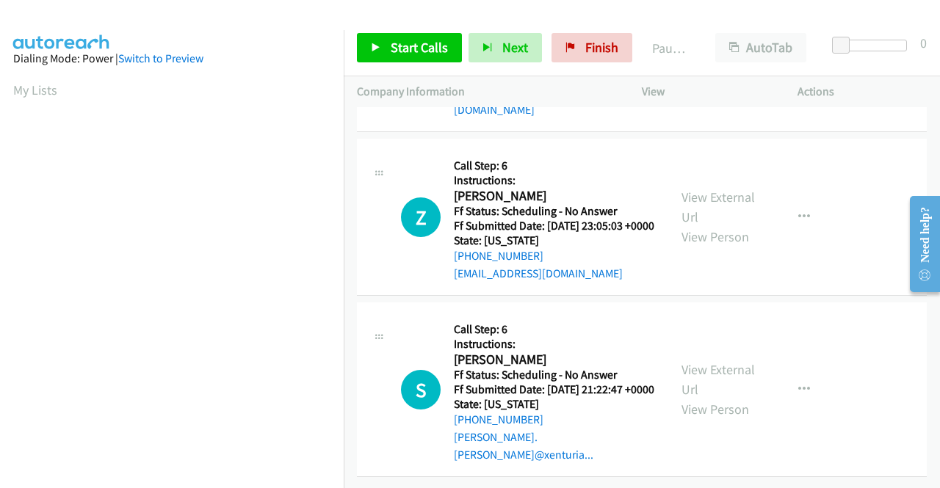
scroll to position [2177, 0]
click at [705, 361] on link "View External Url" at bounding box center [717, 379] width 73 height 37
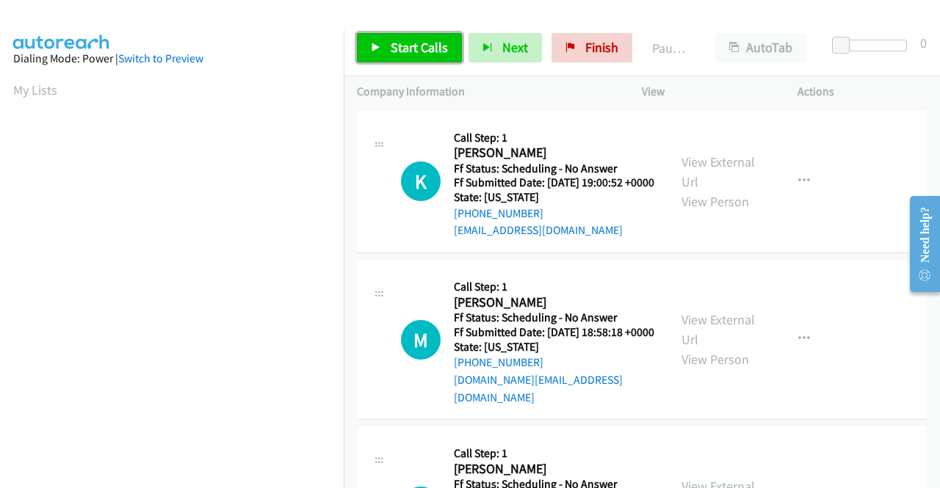
click at [433, 49] on span "Start Calls" at bounding box center [419, 47] width 57 height 17
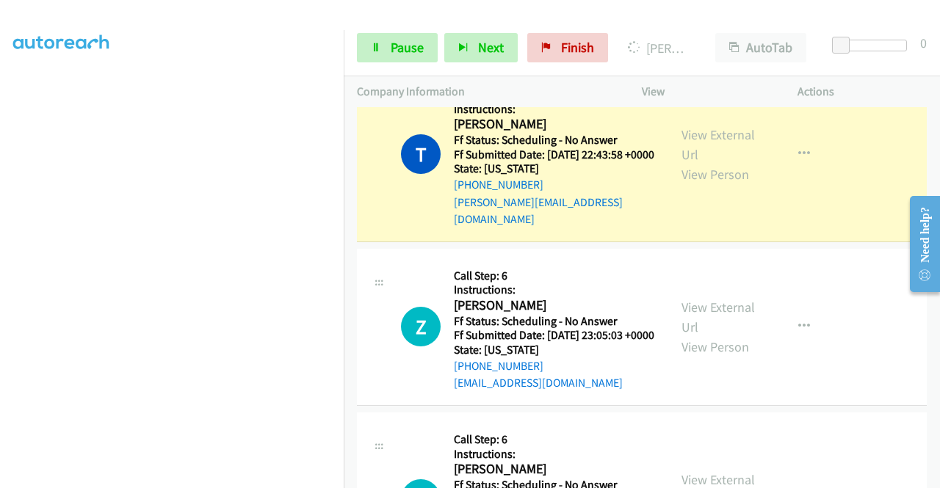
scroll to position [2365, 0]
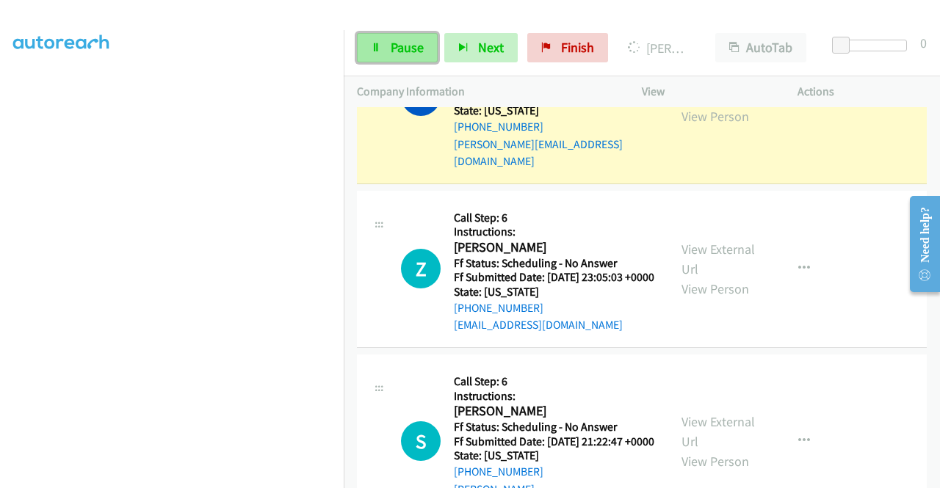
click at [418, 59] on link "Pause" at bounding box center [397, 47] width 81 height 29
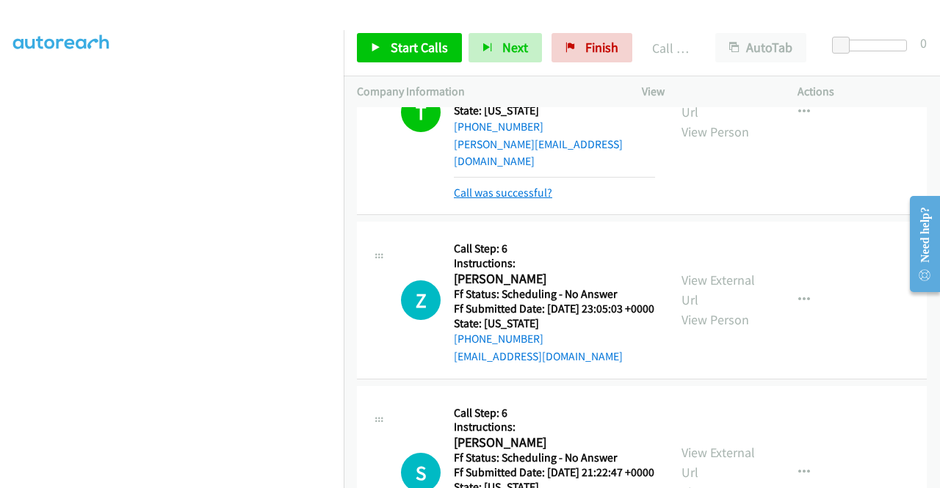
click at [507, 200] on link "Call was successful?" at bounding box center [503, 193] width 98 height 14
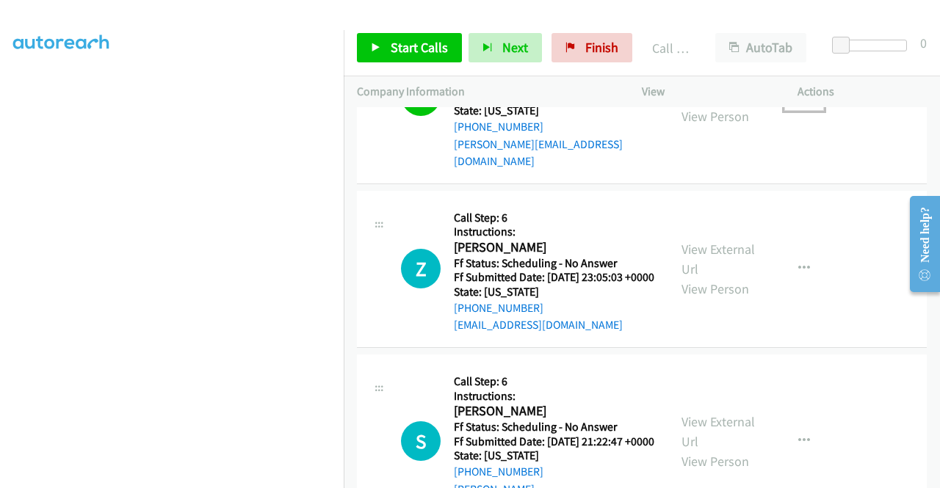
click at [798, 102] on icon "button" at bounding box center [804, 96] width 12 height 12
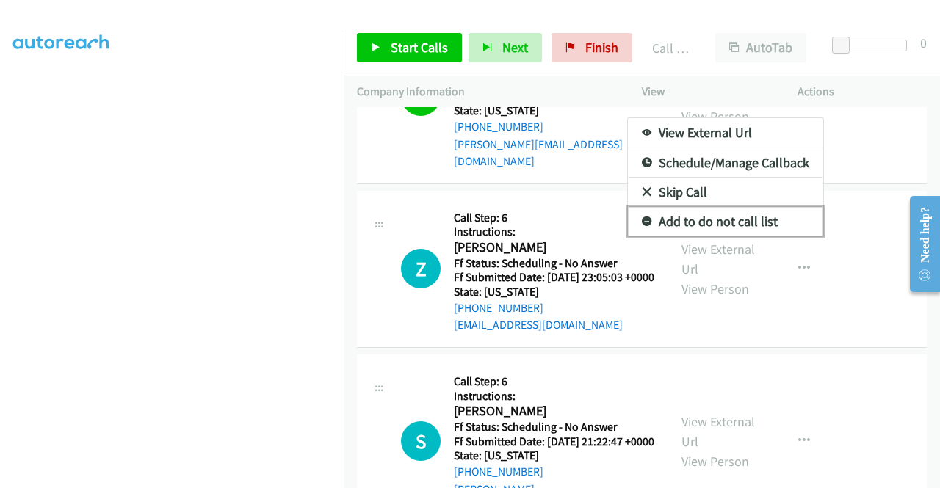
click at [728, 236] on link "Add to do not call list" at bounding box center [725, 221] width 195 height 29
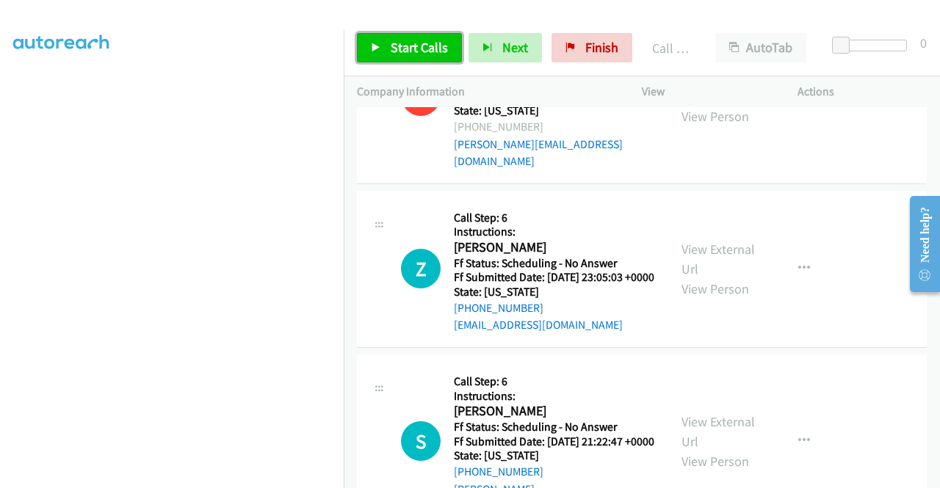
click at [424, 46] on span "Start Calls" at bounding box center [419, 47] width 57 height 17
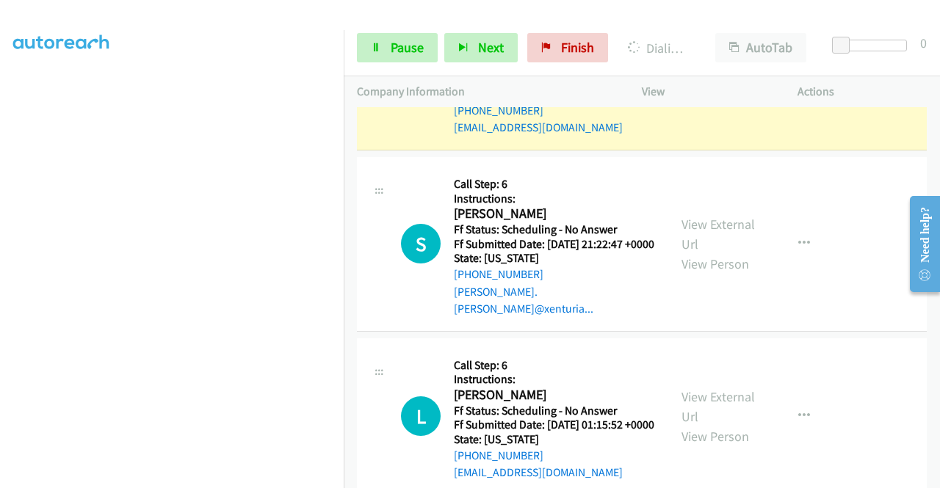
scroll to position [2585, 0]
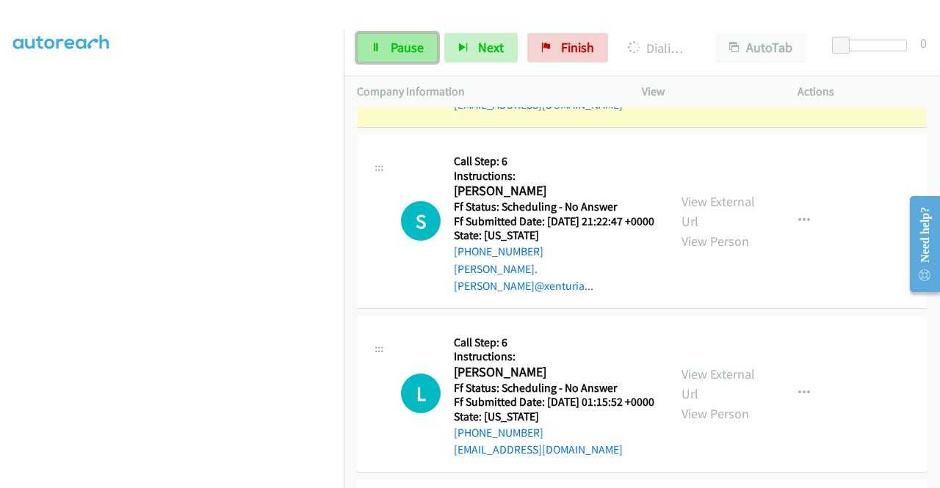
click at [386, 41] on link "Pause" at bounding box center [397, 47] width 81 height 29
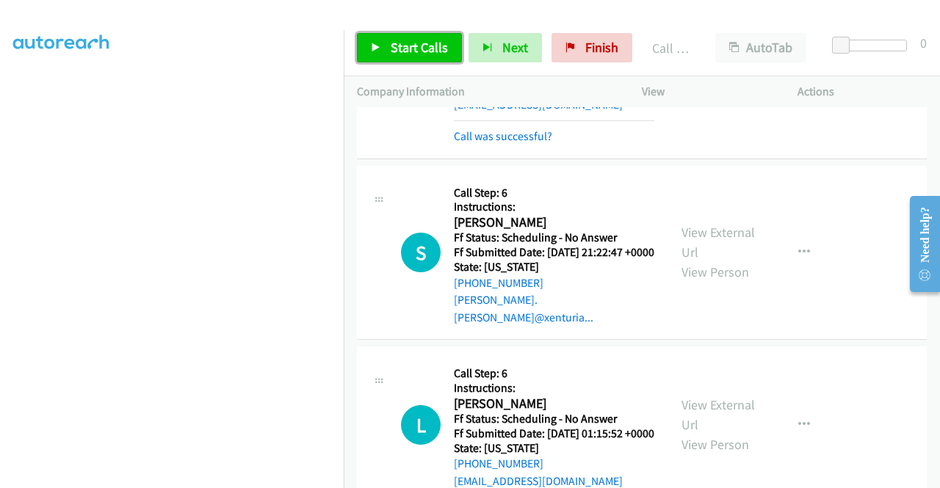
click at [421, 52] on span "Start Calls" at bounding box center [419, 47] width 57 height 17
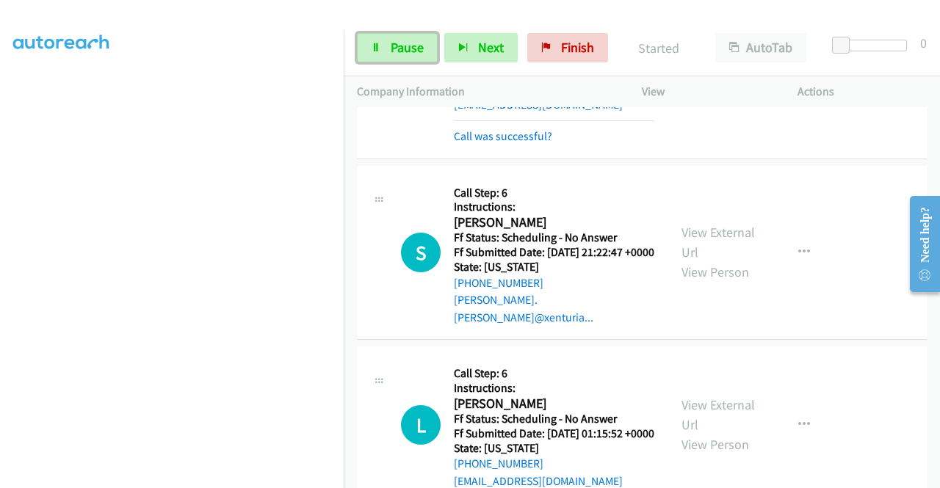
click at [421, 52] on span "Pause" at bounding box center [407, 47] width 33 height 17
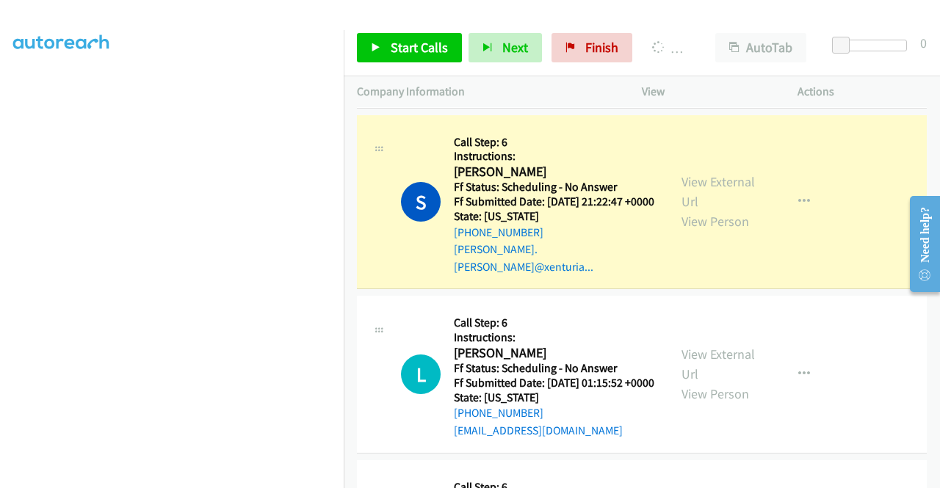
scroll to position [2658, 0]
